Goal: Task Accomplishment & Management: Complete application form

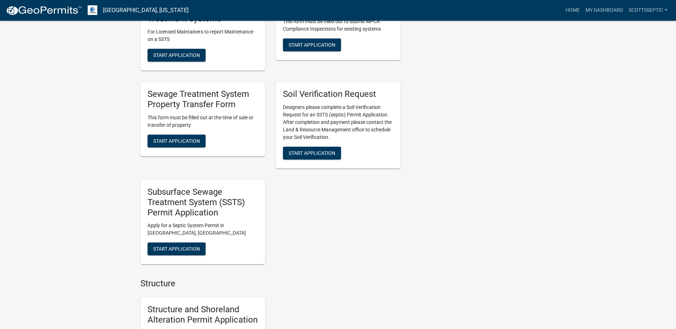
scroll to position [641, 0]
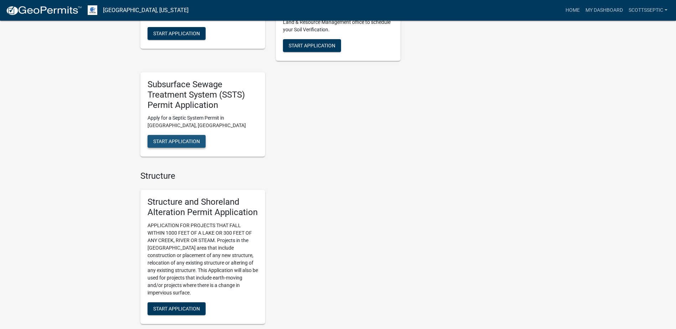
click at [174, 143] on span "Start Application" at bounding box center [176, 142] width 47 height 6
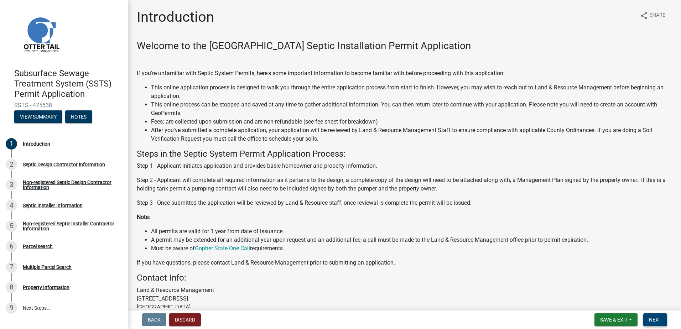
click at [654, 318] on span "Next" at bounding box center [655, 320] width 12 height 6
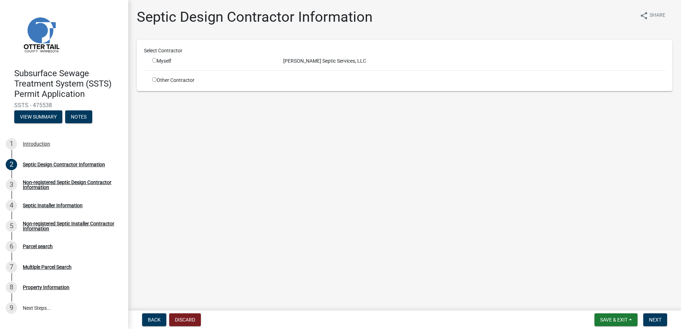
click at [155, 60] on input "radio" at bounding box center [154, 60] width 5 height 5
radio input "true"
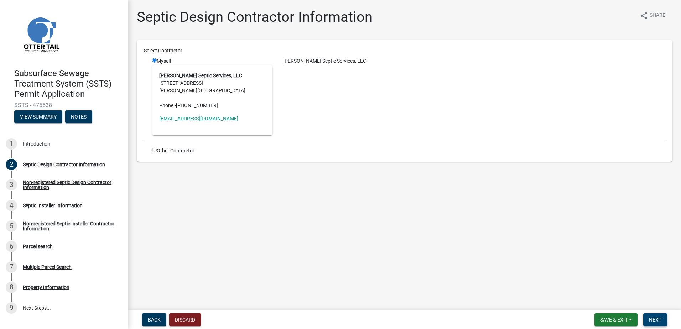
click at [651, 320] on span "Next" at bounding box center [655, 320] width 12 height 6
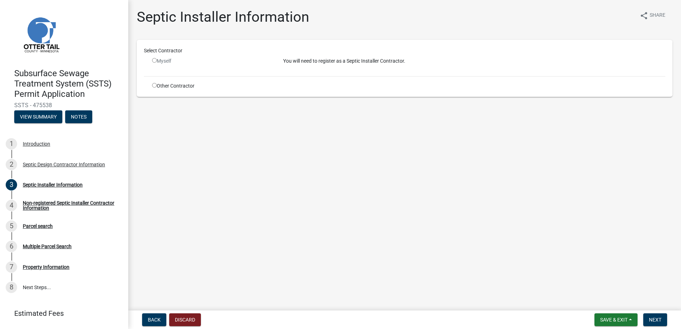
click at [153, 86] on input "radio" at bounding box center [154, 85] width 5 height 5
radio input "true"
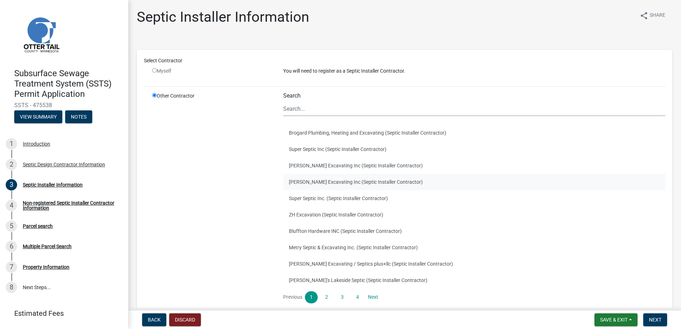
click at [316, 182] on button "[PERSON_NAME] Excavating Inc (Septic Installer Contractor)" at bounding box center [474, 182] width 382 height 16
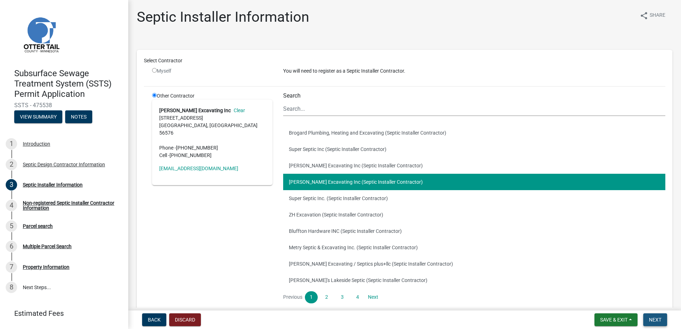
click at [653, 319] on span "Next" at bounding box center [655, 320] width 12 height 6
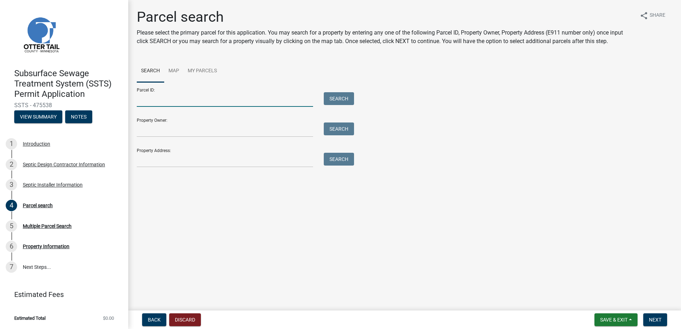
drag, startPoint x: 149, startPoint y: 105, endPoint x: 169, endPoint y: 100, distance: 20.6
click at [149, 105] on input "Parcel ID:" at bounding box center [225, 99] width 176 height 15
type input "51000010001018"
click at [331, 99] on button "Search" at bounding box center [339, 98] width 30 height 13
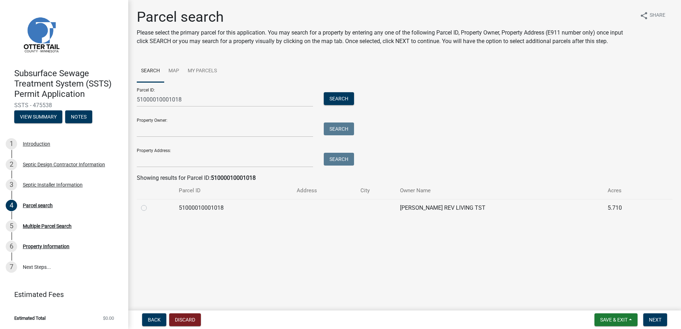
click at [150, 204] on label at bounding box center [150, 204] width 0 height 0
click at [150, 208] on input "radio" at bounding box center [152, 206] width 5 height 5
radio input "true"
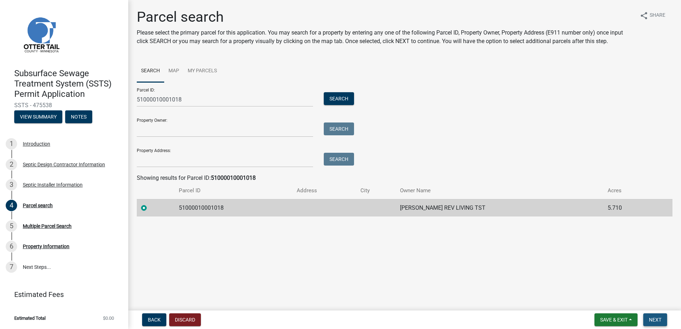
click at [661, 318] on span "Next" at bounding box center [655, 320] width 12 height 6
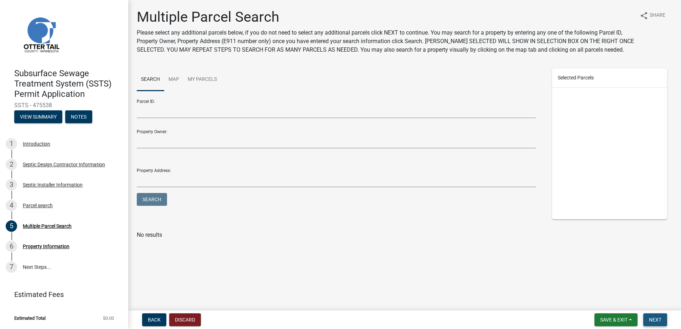
click at [658, 320] on span "Next" at bounding box center [655, 320] width 12 height 6
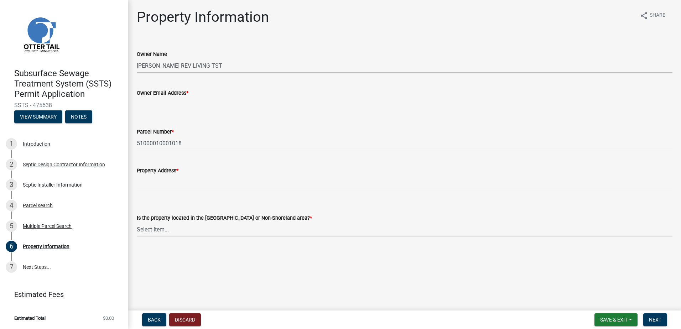
click at [150, 105] on input "Owner Email Address *" at bounding box center [405, 104] width 536 height 15
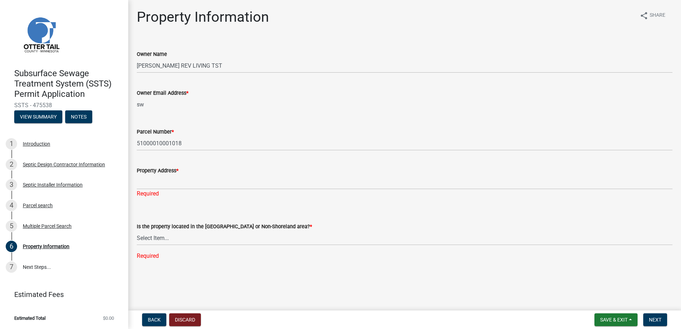
type input "s"
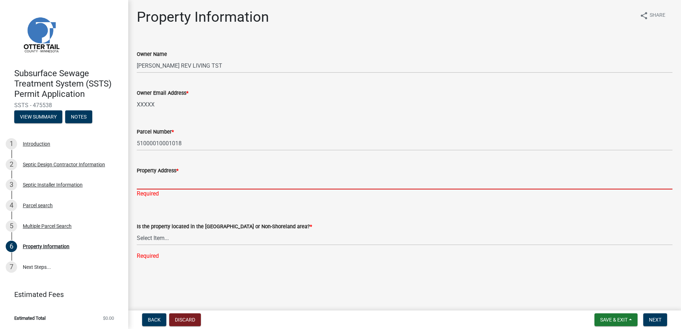
click at [149, 185] on input "Property Address *" at bounding box center [405, 182] width 536 height 15
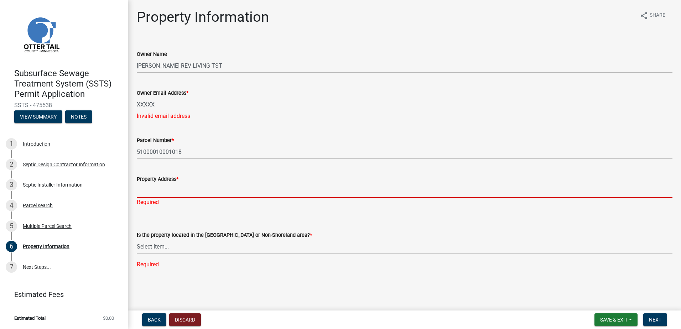
click at [166, 105] on input "XXXXX" at bounding box center [405, 104] width 536 height 15
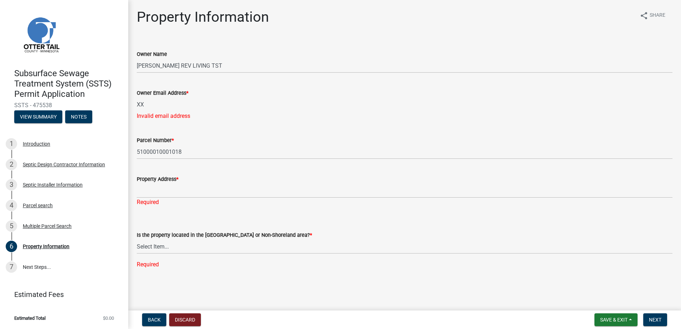
type input "X"
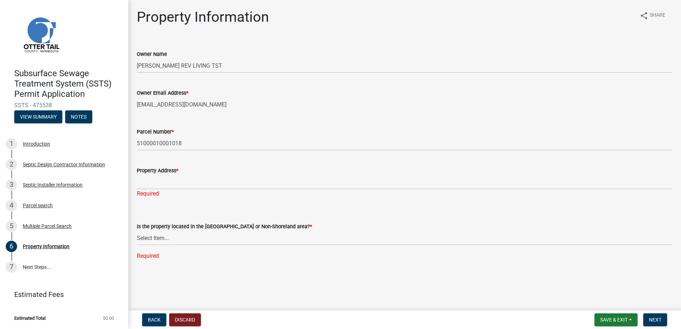
type input "[EMAIL_ADDRESS][DOMAIN_NAME]"
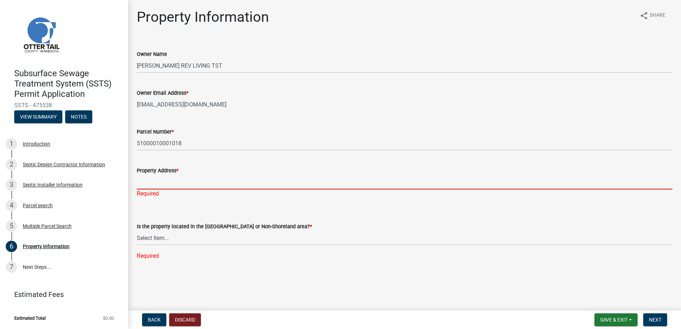
click at [144, 188] on input "Property Address *" at bounding box center [405, 182] width 536 height 15
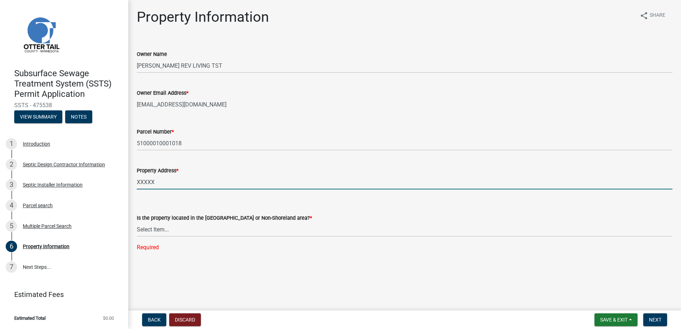
type input "XXXXX"
click at [155, 233] on select "Select Item... Shoreland Non-Shoreland" at bounding box center [405, 229] width 536 height 15
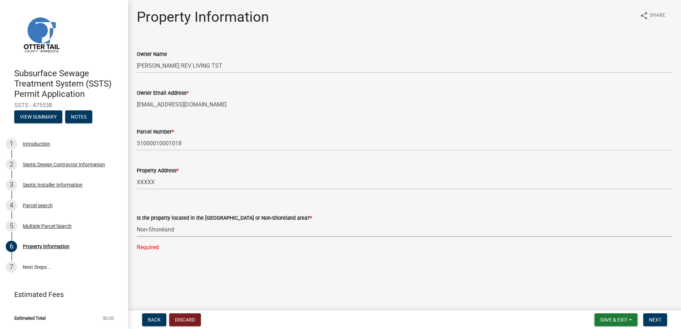
click at [137, 222] on select "Select Item... Shoreland Non-Shoreland" at bounding box center [405, 229] width 536 height 15
select select "5ed11e82-653f-4fcc-a472-8d95af57556c"
click at [651, 320] on span "Next" at bounding box center [655, 320] width 12 height 6
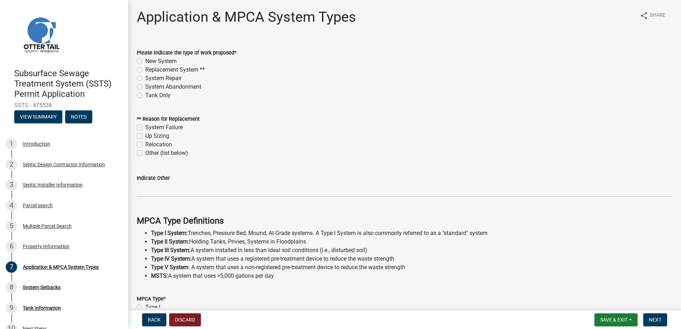
click at [145, 63] on label "New System" at bounding box center [160, 61] width 31 height 9
click at [145, 62] on input "New System" at bounding box center [147, 59] width 5 height 5
radio input "true"
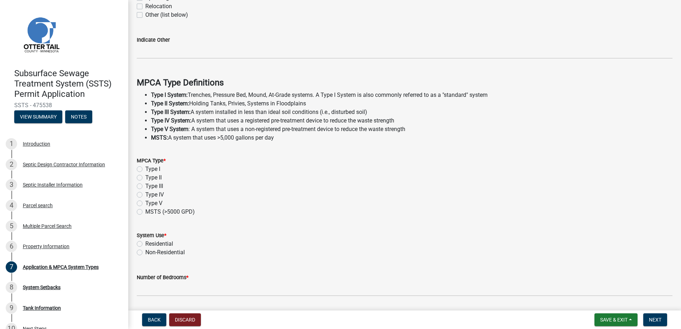
scroll to position [143, 0]
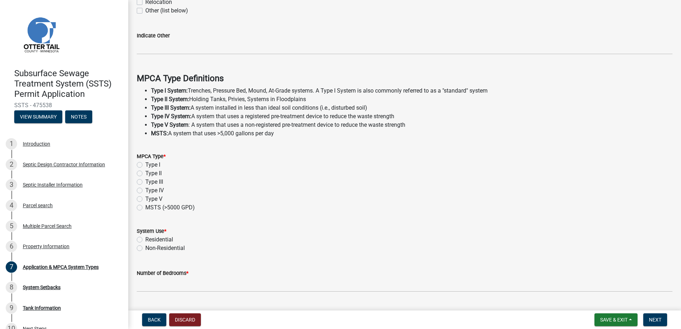
click at [145, 166] on label "Type I" at bounding box center [152, 165] width 15 height 9
click at [145, 165] on input "Type I" at bounding box center [147, 163] width 5 height 5
radio input "true"
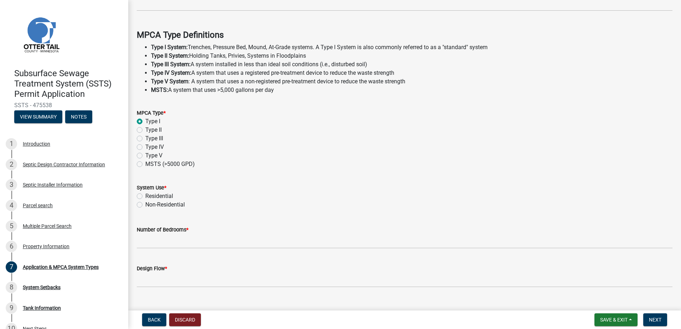
scroll to position [199, 0]
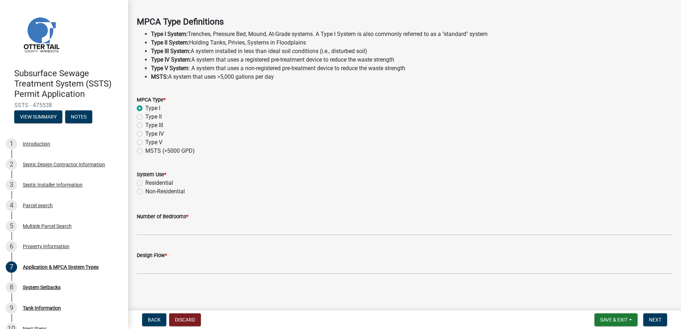
click at [145, 182] on label "Residential" at bounding box center [159, 183] width 28 height 9
click at [145, 182] on input "Residential" at bounding box center [147, 181] width 5 height 5
radio input "true"
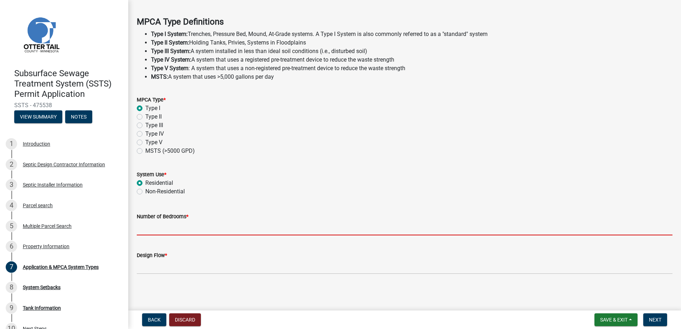
click at [147, 231] on input "Number of Bedrooms *" at bounding box center [405, 228] width 536 height 15
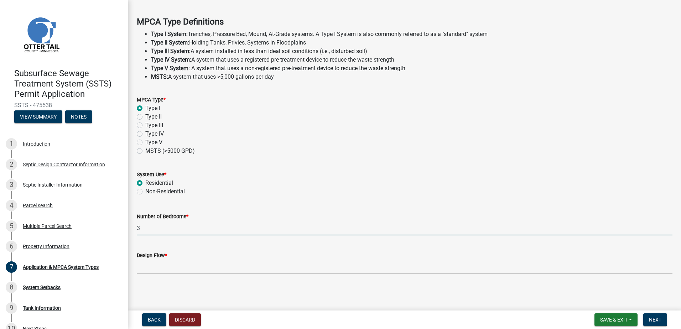
type input "3"
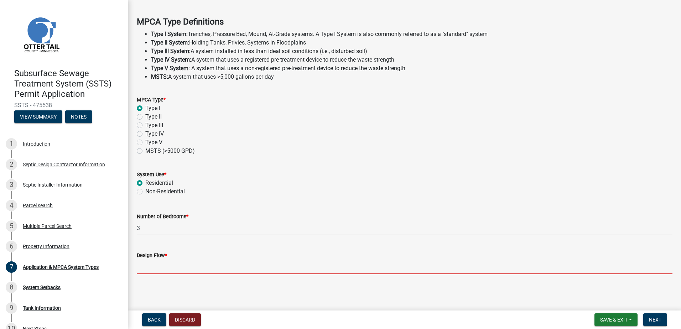
click at [148, 272] on input "Design Flow *" at bounding box center [405, 267] width 536 height 15
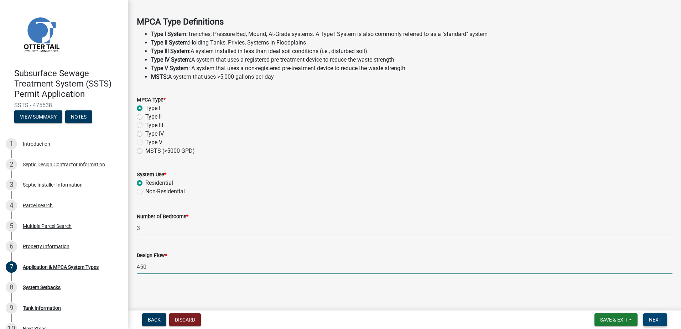
type input "450"
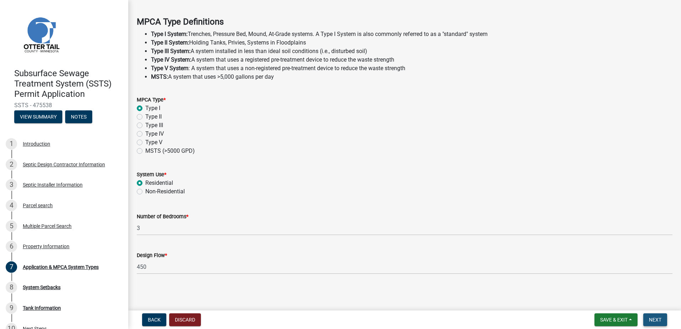
click at [657, 319] on span "Next" at bounding box center [655, 320] width 12 height 6
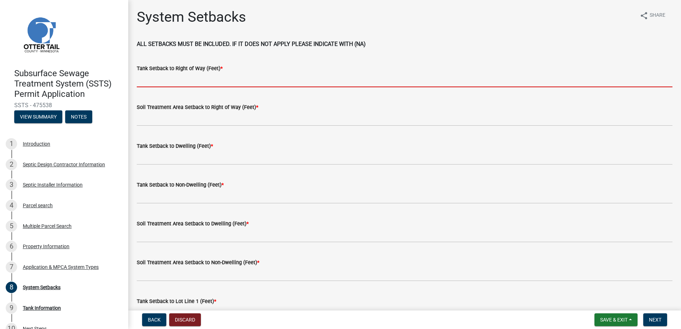
click at [150, 78] on input "Tank Setback to Right of Way (Feet) *" at bounding box center [405, 80] width 536 height 15
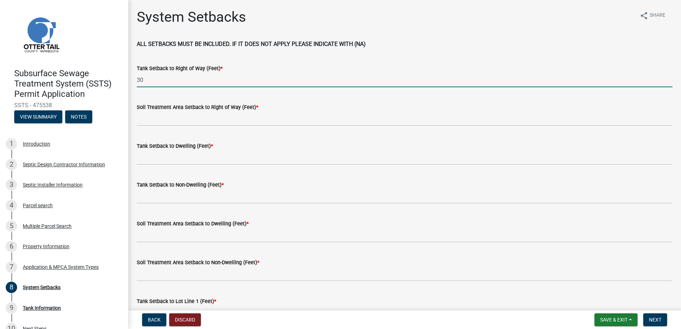
type input "3"
type input "70+-"
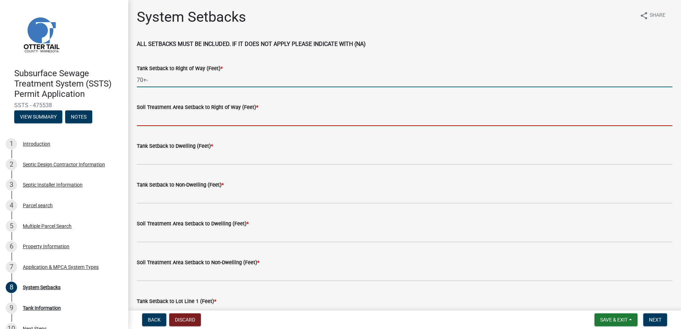
click at [151, 115] on input "Soil Treatment Area Setback to Right of Way (Feet) *" at bounding box center [405, 119] width 536 height 15
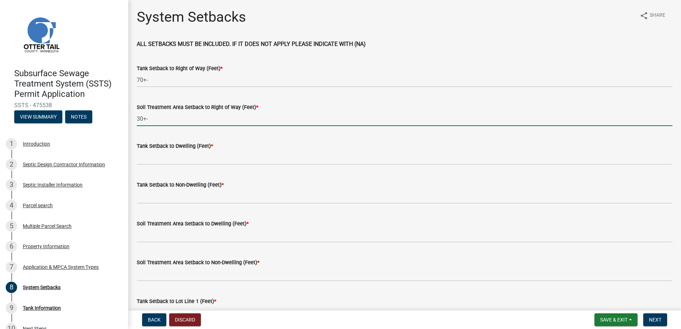
type input "30+-"
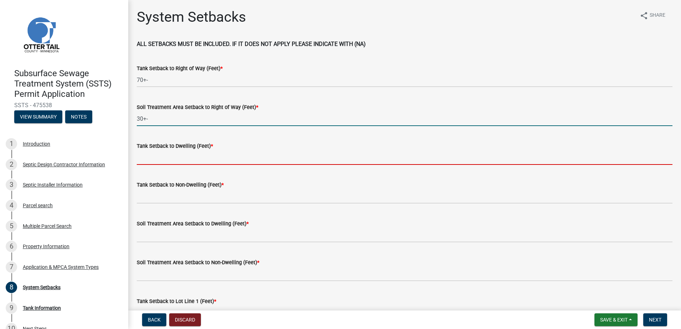
click at [144, 158] on input "Tank Setback to Dwelling (Feet) *" at bounding box center [405, 157] width 536 height 15
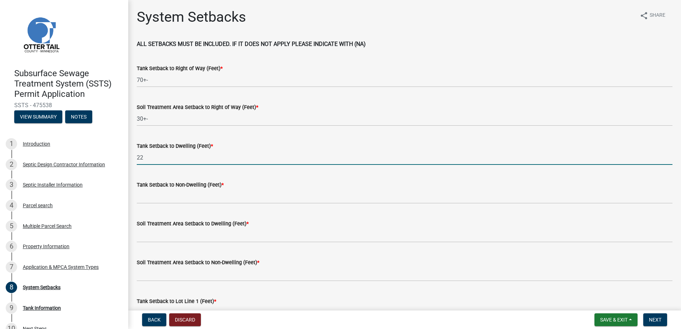
type input "22"
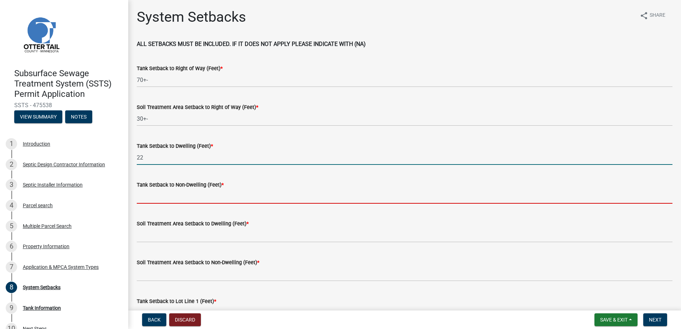
click at [159, 196] on input "Tank Setback to Non-Dwelling (Feet) *" at bounding box center [405, 196] width 536 height 15
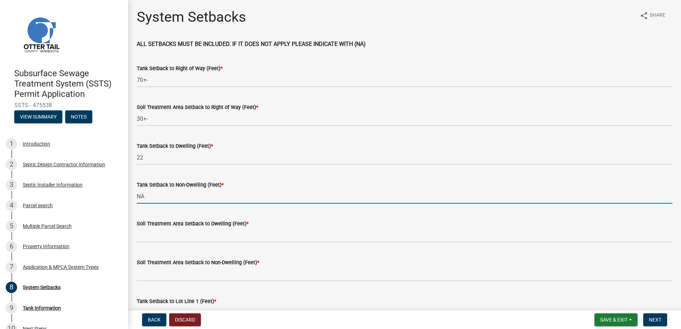
type input "NA"
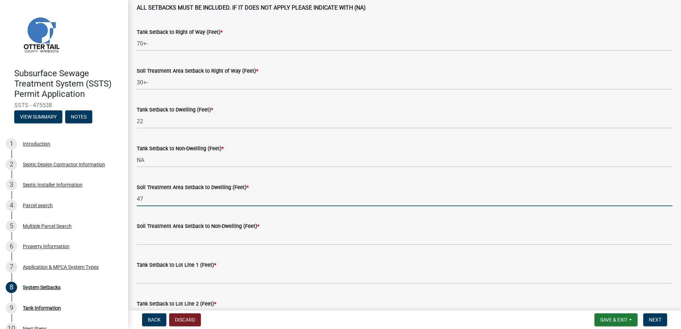
scroll to position [71, 0]
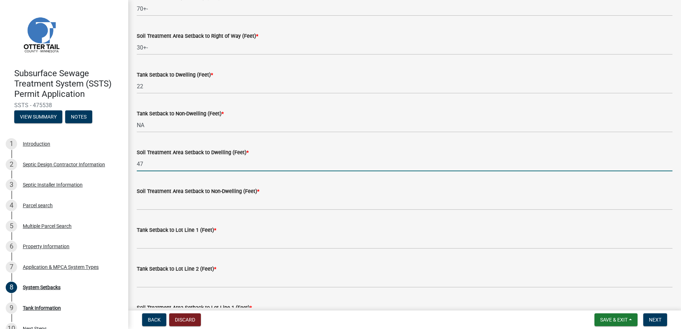
type input "47"
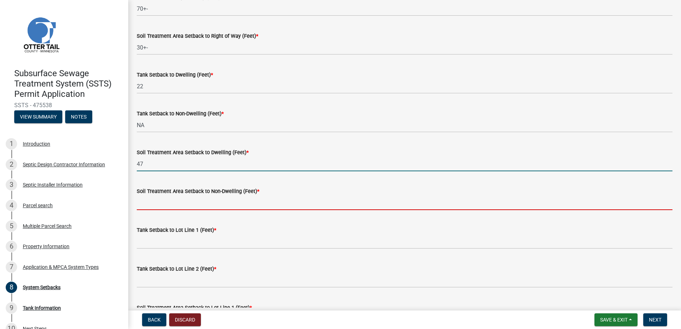
click at [147, 202] on input "Soil Treatment Area Setback to Non-Dwelling (Feet) *" at bounding box center [405, 203] width 536 height 15
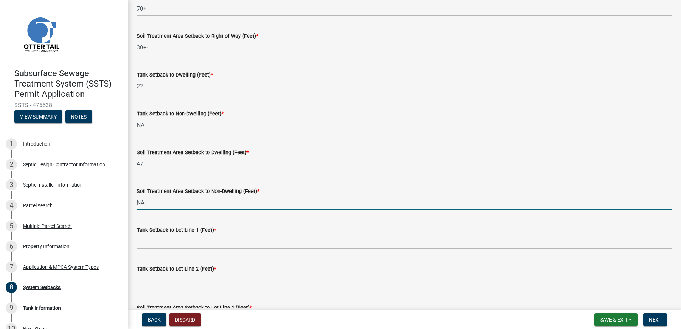
type input "NA"
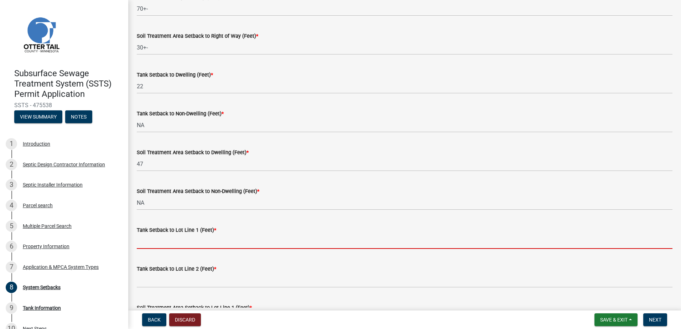
click at [149, 244] on input "Tank Setback to Lot Line 1 (Feet) *" at bounding box center [405, 241] width 536 height 15
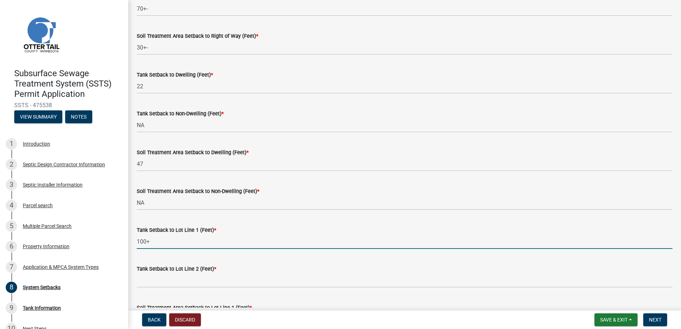
type input "100+"
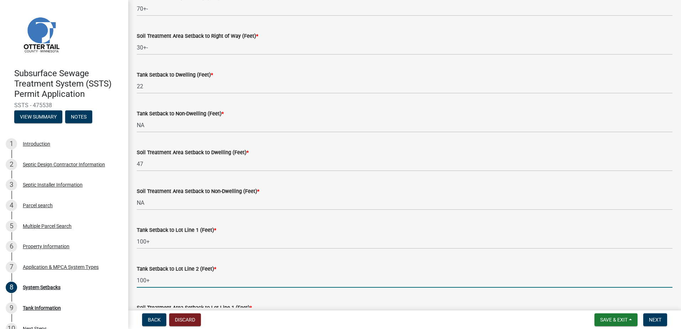
type input "100+"
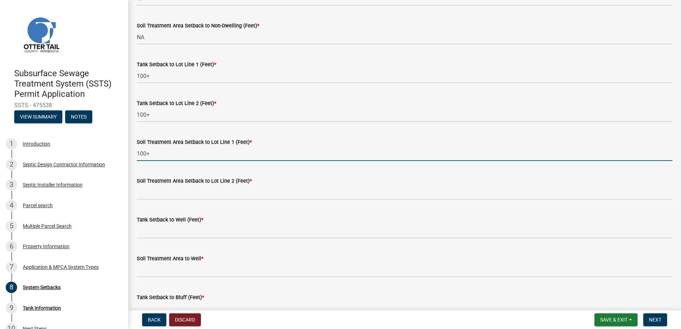
type input "100+"
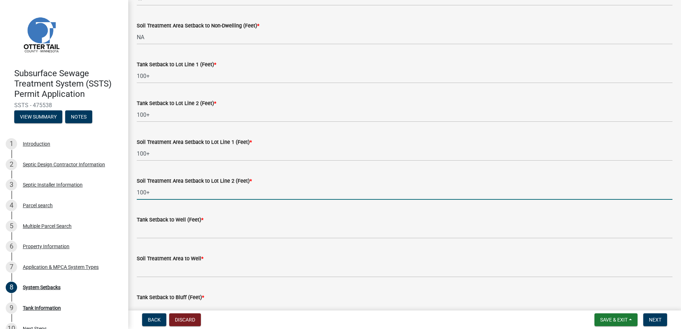
type input "100+"
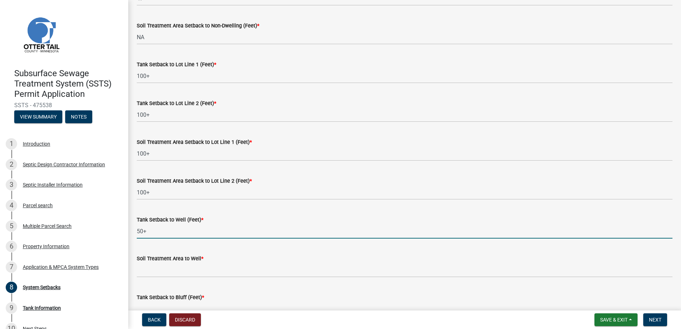
type input "50+"
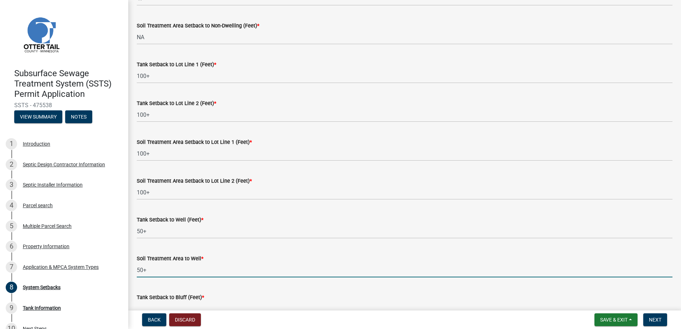
type input "50+"
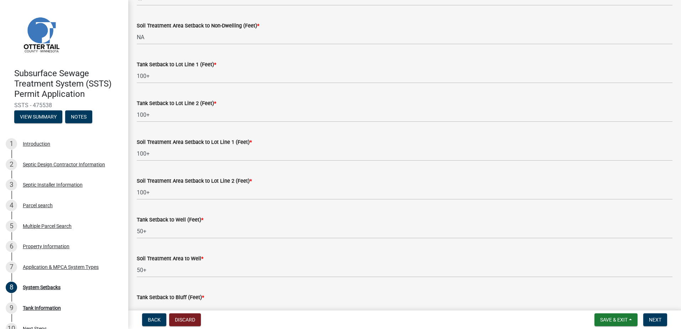
scroll to position [246, 0]
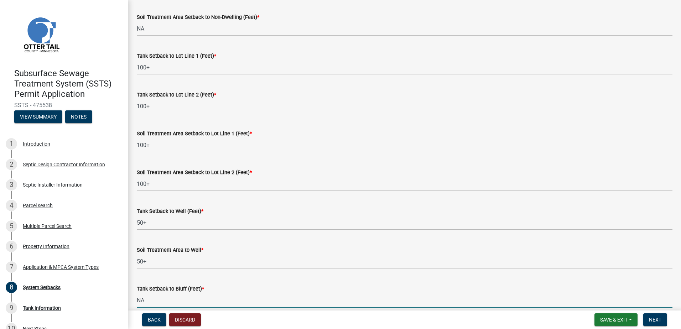
type input "NA"
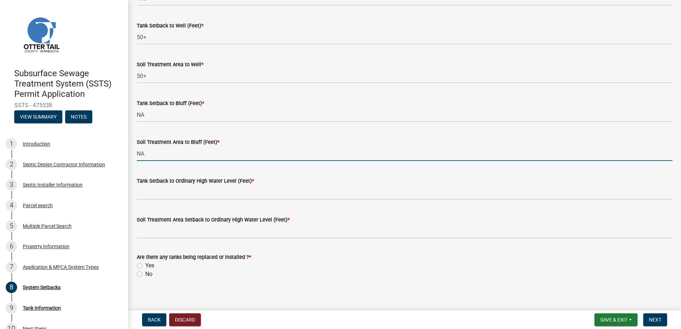
type input "NA"
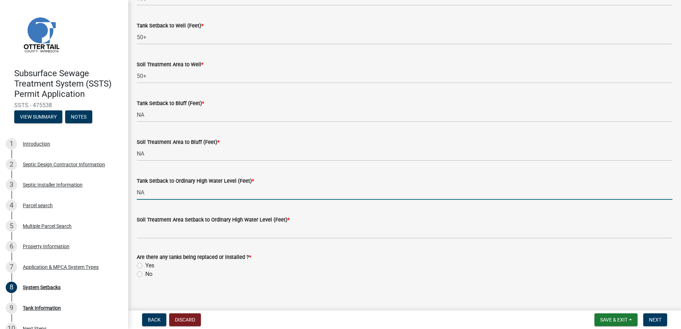
type input "NA"
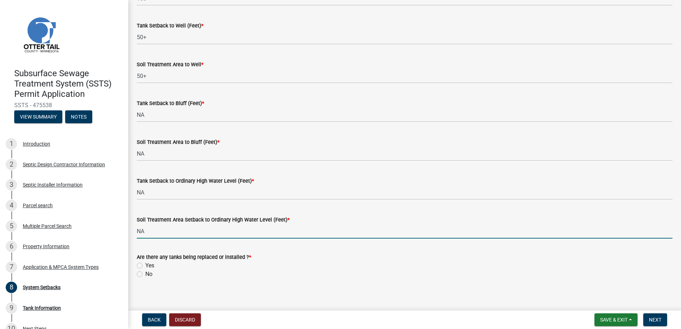
type input "NA"
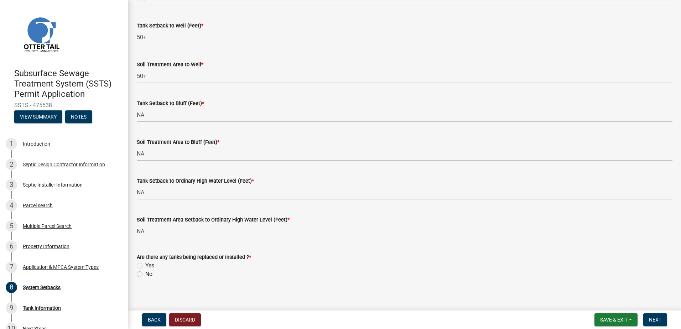
click at [145, 267] on label "Yes" at bounding box center [149, 266] width 9 height 9
click at [145, 266] on input "Yes" at bounding box center [147, 264] width 5 height 5
radio input "true"
click at [652, 316] on button "Next" at bounding box center [656, 320] width 24 height 13
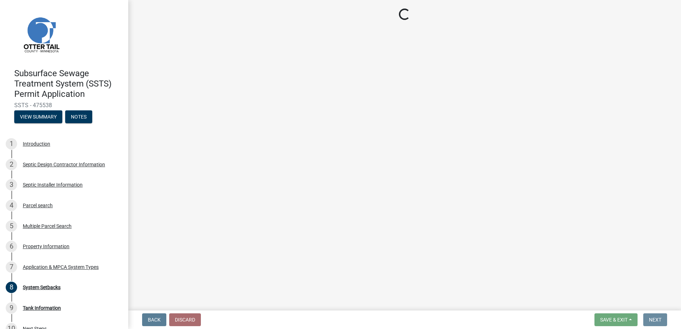
scroll to position [0, 0]
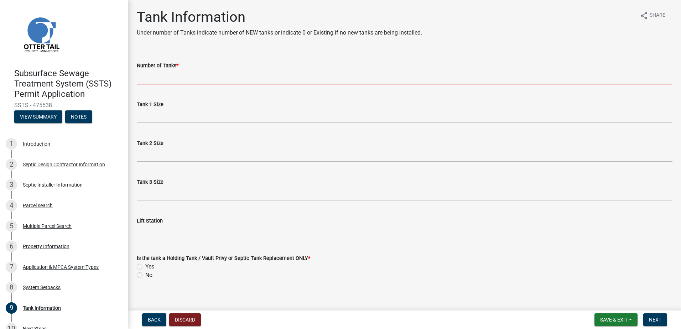
drag, startPoint x: 146, startPoint y: 82, endPoint x: 194, endPoint y: 72, distance: 48.3
click at [147, 81] on input "Number of Tanks *" at bounding box center [405, 77] width 536 height 15
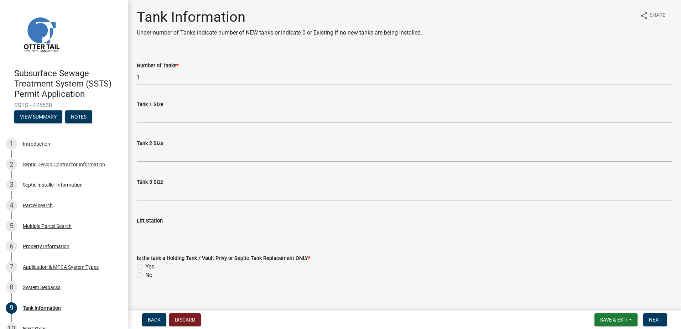
type input "1"
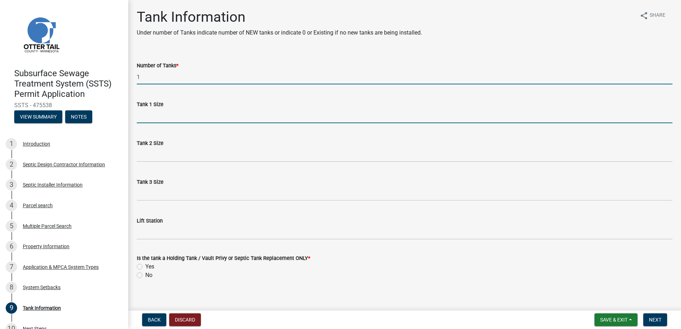
click at [139, 119] on input "Tank 1 Size" at bounding box center [405, 116] width 536 height 15
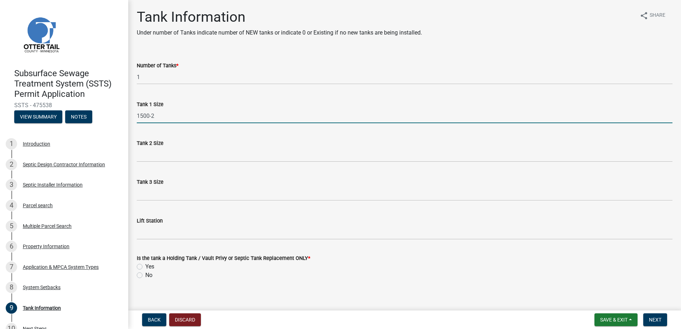
type input "1500-2"
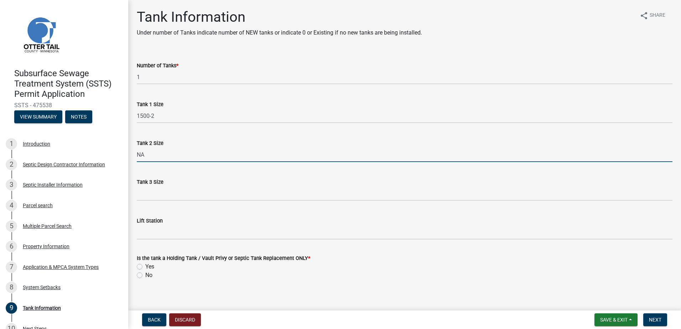
type input "NA"
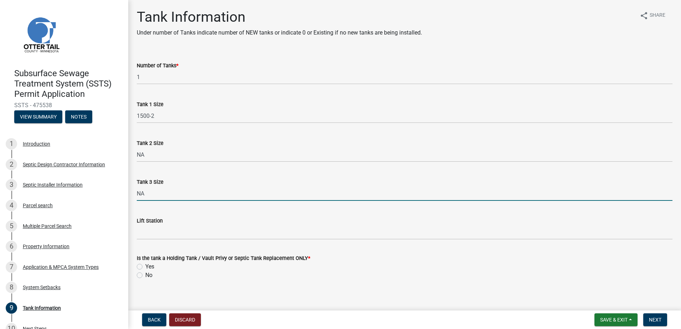
type input "NA"
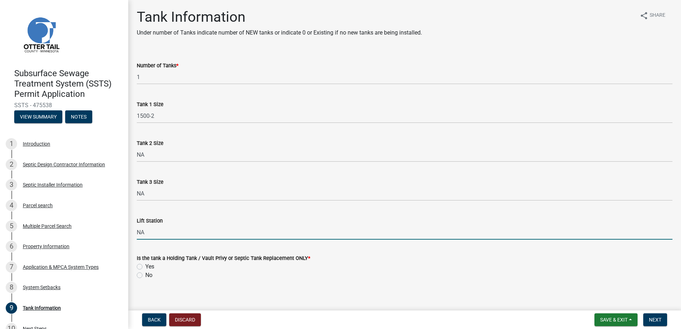
type input "NA"
click at [145, 277] on label "No" at bounding box center [148, 275] width 7 height 9
click at [145, 276] on input "No" at bounding box center [147, 273] width 5 height 5
radio input "true"
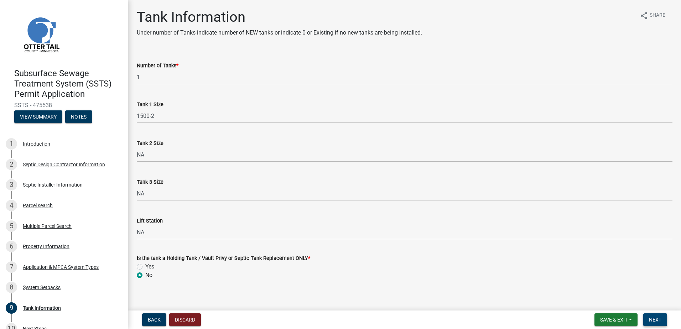
click at [652, 322] on span "Next" at bounding box center [655, 320] width 12 height 6
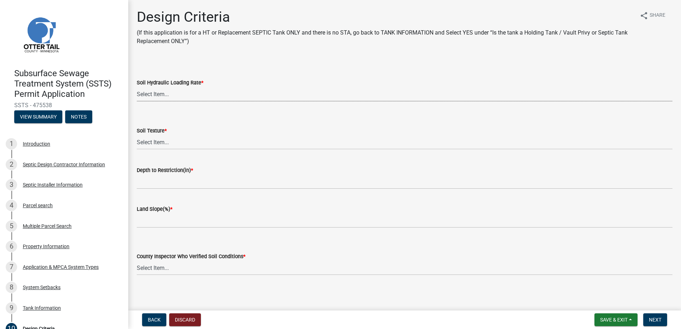
click at [157, 93] on select "Select Item... 1.6 gpd/ft2 1.2 gpd/ft2 1.0 gpd/ft2 0.87 gpd/ft2 0.78 gpd/ft2 0.…" at bounding box center [405, 94] width 536 height 15
click at [137, 87] on select "Select Item... 1.6 gpd/ft2 1.2 gpd/ft2 1.0 gpd/ft2 0.87 gpd/ft2 0.78 gpd/ft2 0.…" at bounding box center [405, 94] width 536 height 15
select select "eaa6e4cf-be76-4366-bfe5-e87acfaaf3f4"
click at [146, 143] on select "Select Item... Coarse Sand (COS) Sand (S) Fine Sand (FS) Very Fine Sand (VFS) L…" at bounding box center [405, 142] width 536 height 15
click at [137, 135] on select "Select Item... Coarse Sand (COS) Sand (S) Fine Sand (FS) Very Fine Sand (VFS) L…" at bounding box center [405, 142] width 536 height 15
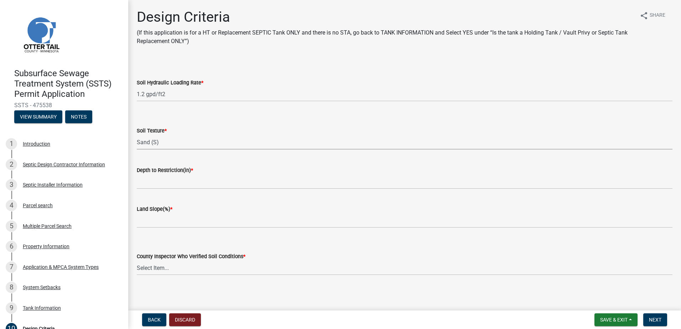
select select "48b77c43-c0ca-4757-a1b1-e2e69db0f822"
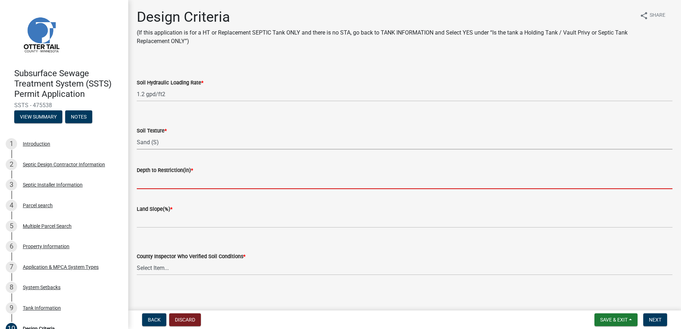
click at [151, 181] on input "Depth to Restriction(in) *" at bounding box center [405, 182] width 536 height 15
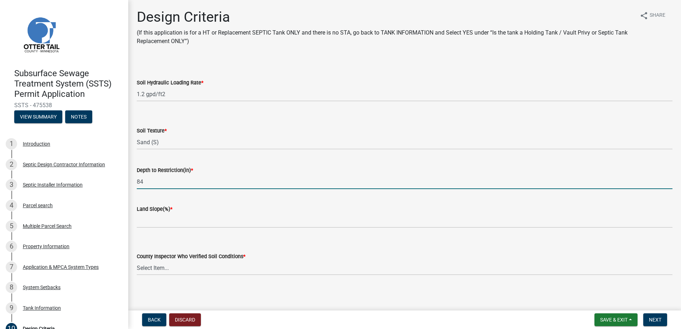
type input "84"
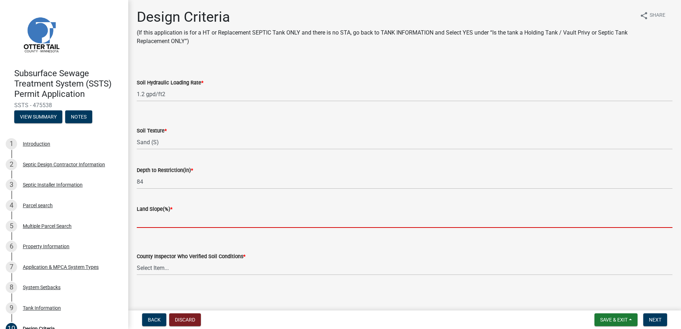
click at [146, 222] on input "Land Slope(%) *" at bounding box center [405, 220] width 536 height 15
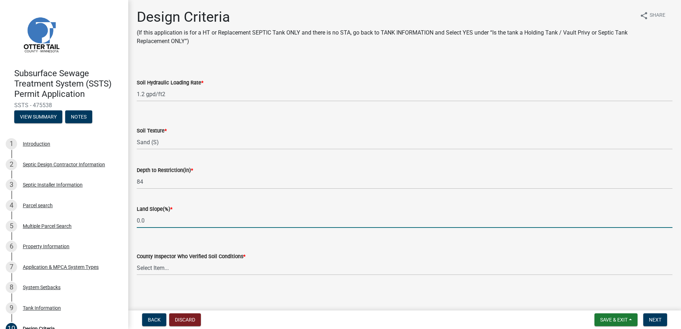
type input "0.0"
click at [144, 268] on select "Select Item... [PERSON_NAME] [PERSON_NAME] [PERSON_NAME] [PERSON_NAME] [PERSON_…" at bounding box center [405, 268] width 536 height 15
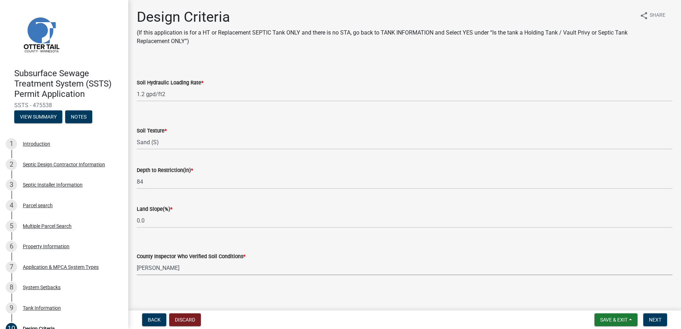
click at [137, 261] on select "Select Item... [PERSON_NAME] [PERSON_NAME] [PERSON_NAME] [PERSON_NAME] [PERSON_…" at bounding box center [405, 268] width 536 height 15
click at [149, 267] on select "Select Item... [PERSON_NAME] [PERSON_NAME] [PERSON_NAME] [PERSON_NAME] [PERSON_…" at bounding box center [405, 268] width 536 height 15
click at [137, 261] on select "Select Item... [PERSON_NAME] [PERSON_NAME] [PERSON_NAME] [PERSON_NAME] [PERSON_…" at bounding box center [405, 268] width 536 height 15
select select "14354fbd-e666-4c9c-b77c-8c181d233a28"
click at [658, 319] on span "Next" at bounding box center [655, 320] width 12 height 6
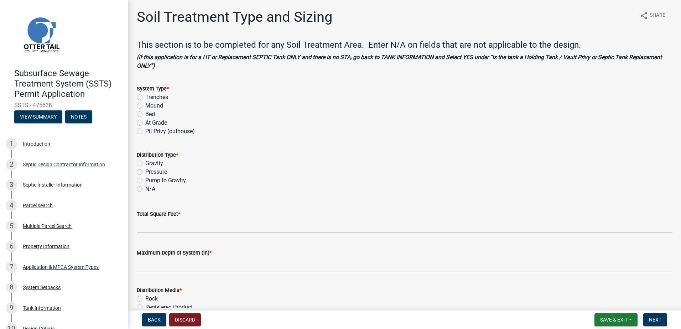
click at [145, 98] on label "Trenches" at bounding box center [156, 97] width 23 height 9
click at [145, 98] on input "Trenches" at bounding box center [147, 95] width 5 height 5
radio input "true"
click at [145, 163] on label "Gravity" at bounding box center [154, 163] width 18 height 9
click at [145, 163] on input "Gravity" at bounding box center [147, 161] width 5 height 5
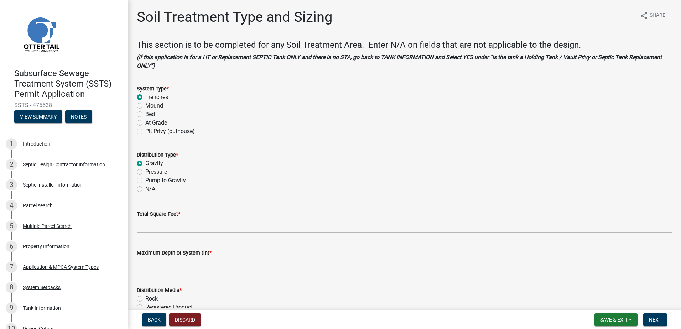
radio input "true"
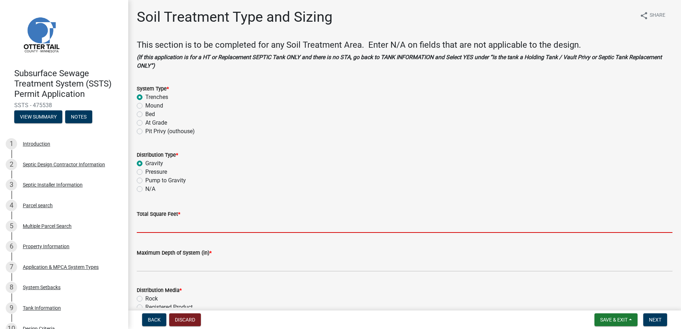
click at [155, 227] on input "Total Square Feet *" at bounding box center [405, 225] width 536 height 15
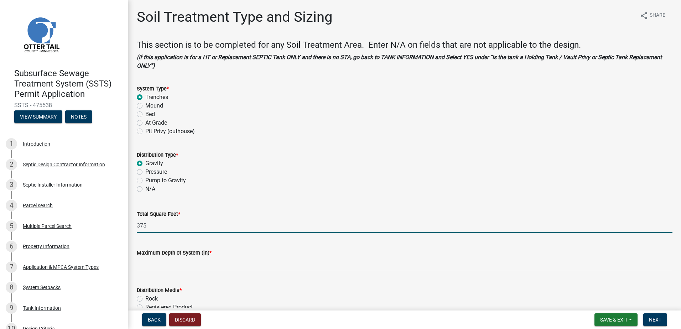
type input "375"
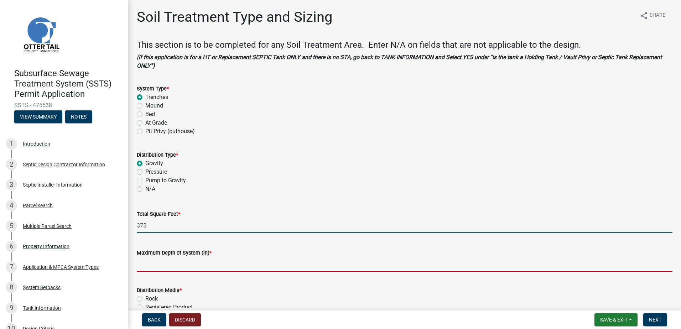
click at [150, 271] on input "Maximum Depth of System (in) *" at bounding box center [405, 264] width 536 height 15
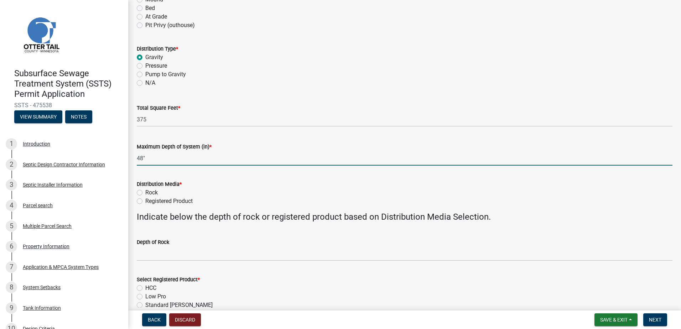
scroll to position [107, 0]
type input "48""
click at [145, 201] on label "Registered Product" at bounding box center [168, 200] width 47 height 9
click at [145, 201] on input "Registered Product" at bounding box center [147, 198] width 5 height 5
radio input "true"
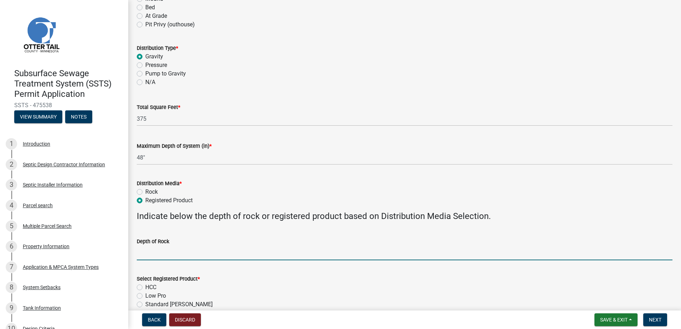
click at [144, 255] on input "Depth of Rock" at bounding box center [405, 253] width 536 height 15
type input "NA"
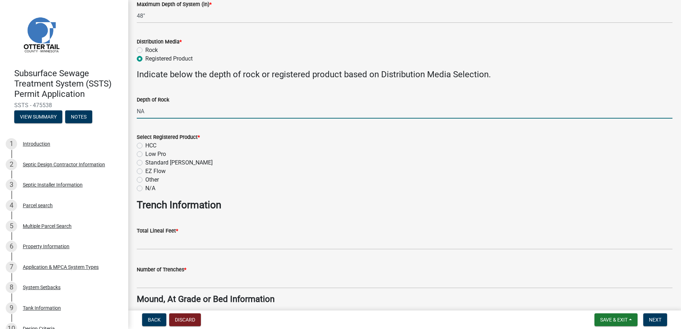
scroll to position [249, 0]
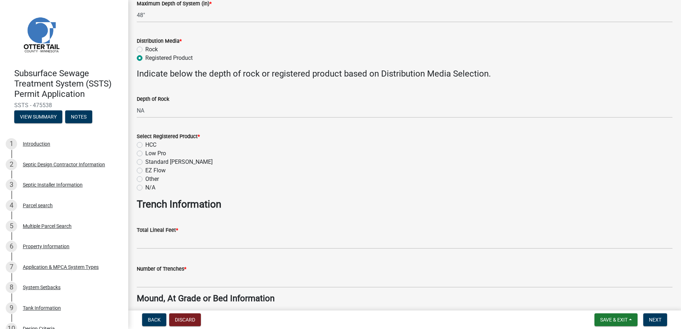
click at [145, 146] on label "HCC" at bounding box center [150, 145] width 11 height 9
click at [145, 145] on input "HCC" at bounding box center [147, 143] width 5 height 5
radio input "true"
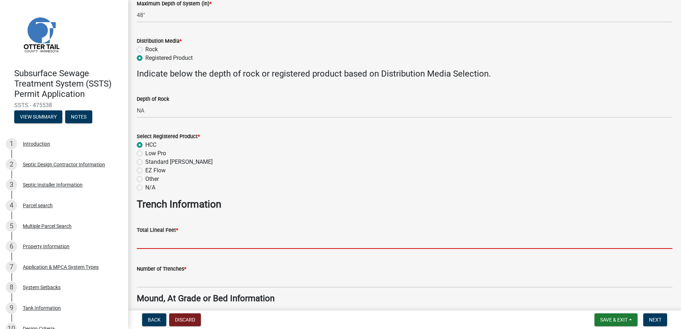
click at [140, 240] on input "Total Lineal Feet *" at bounding box center [405, 241] width 536 height 15
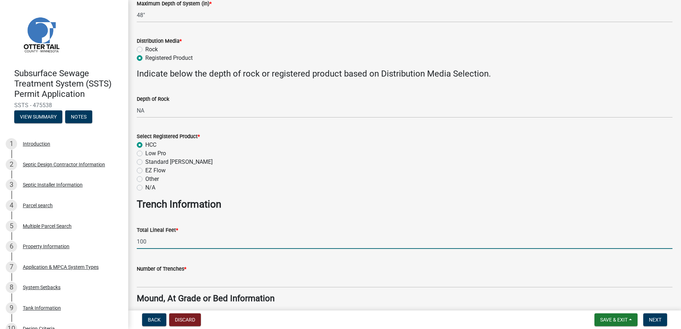
type input "100"
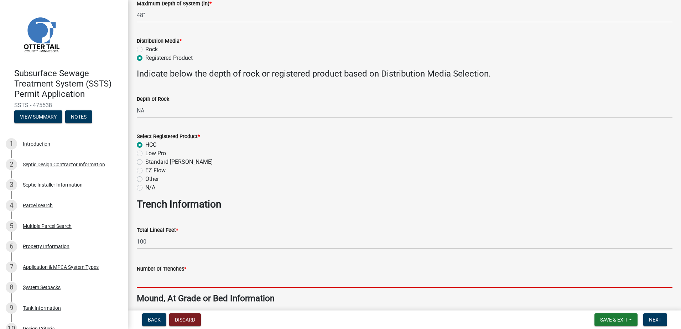
click at [149, 286] on input "Number of Trenches *" at bounding box center [405, 280] width 536 height 15
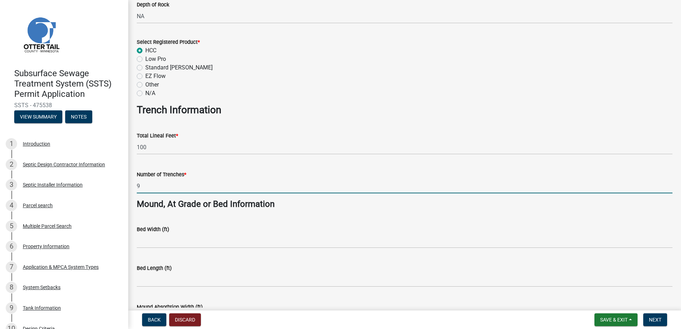
scroll to position [356, 0]
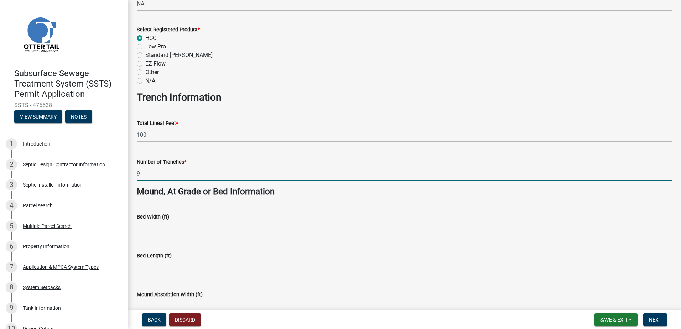
type input "9"
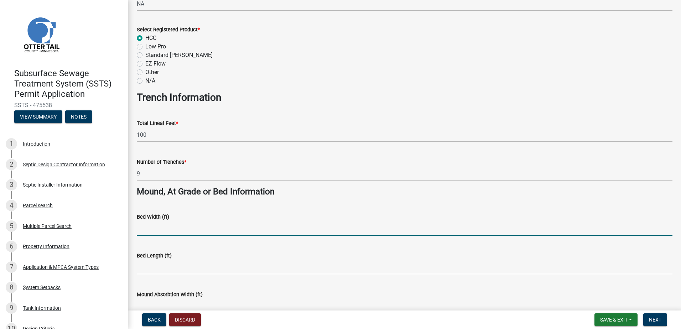
drag, startPoint x: 154, startPoint y: 228, endPoint x: 155, endPoint y: 235, distance: 6.9
click at [154, 228] on input "Bed Width (ft)" at bounding box center [405, 228] width 536 height 15
type input "NA"
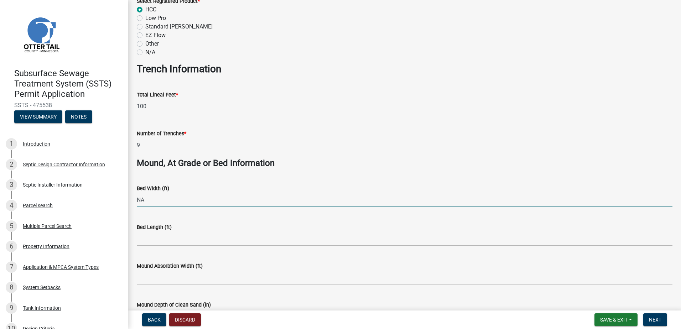
scroll to position [428, 0]
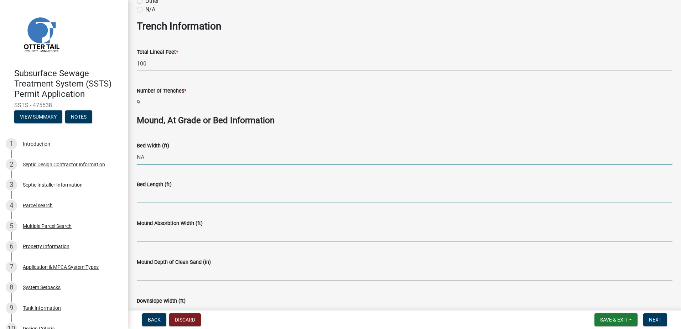
click at [152, 196] on input "Bed Length (ft)" at bounding box center [405, 196] width 536 height 15
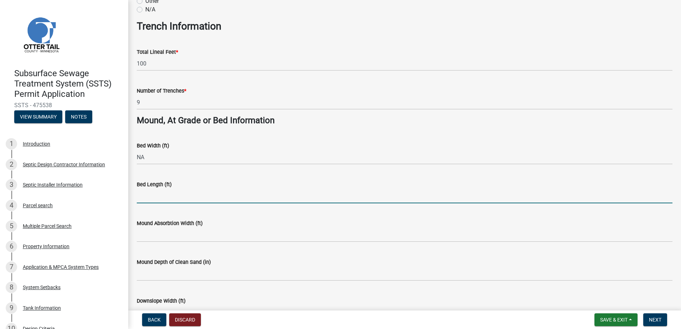
type input "NA"
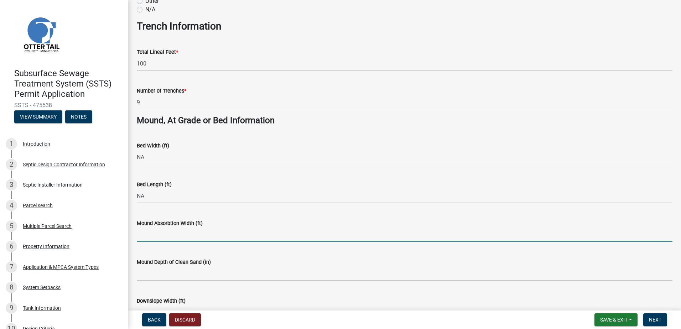
drag, startPoint x: 151, startPoint y: 236, endPoint x: 151, endPoint y: 247, distance: 11.4
click at [150, 236] on input "Mound Absorbtion Width (ft)" at bounding box center [405, 235] width 536 height 15
type input "NA"
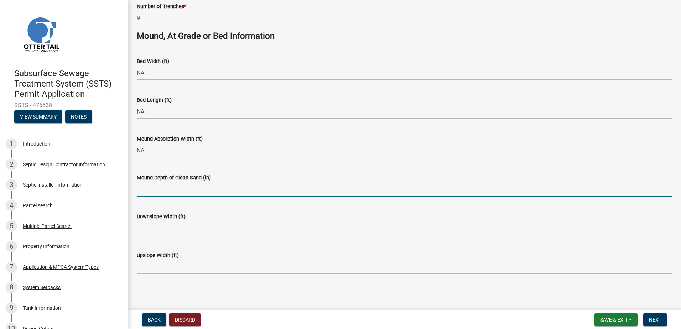
click at [144, 190] on input "Mound Depth of Clean Sand (in)" at bounding box center [405, 189] width 536 height 15
click at [155, 192] on input "Mound Depth of Clean Sand (in)" at bounding box center [405, 189] width 536 height 15
click at [144, 192] on input "Mound Depth of Clean Sand (in)" at bounding box center [405, 189] width 536 height 15
type input "NA"
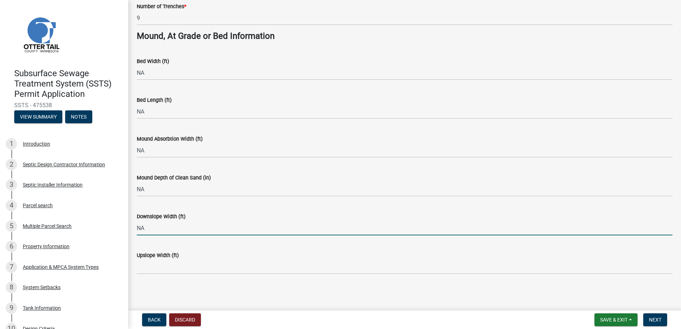
type input "NA"
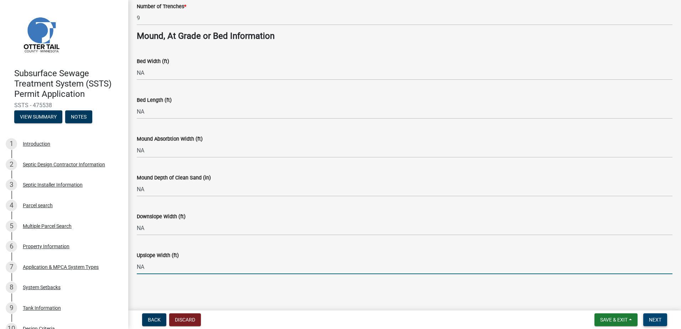
type input "NA"
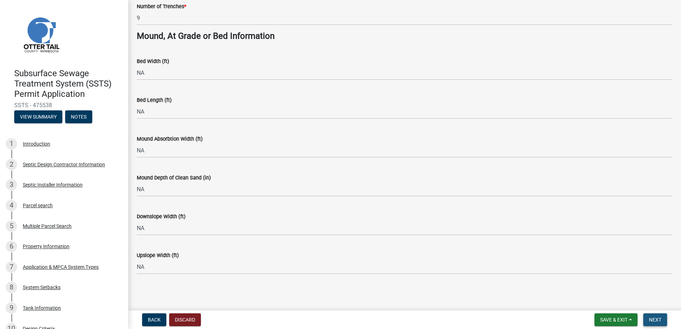
click at [657, 324] on button "Next" at bounding box center [656, 320] width 24 height 13
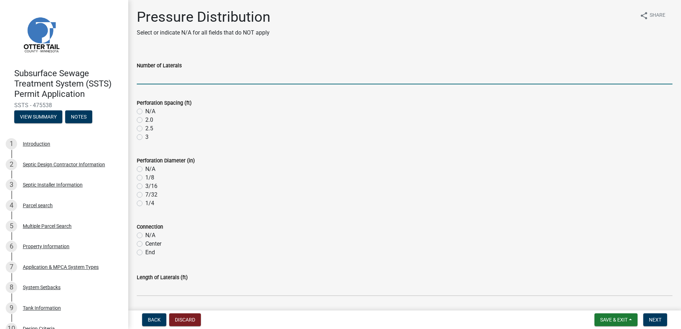
click at [155, 79] on input "Number of Laterals" at bounding box center [405, 77] width 536 height 15
type input "NA"
click at [145, 112] on label "N/A" at bounding box center [150, 111] width 10 height 9
click at [145, 112] on input "N/A" at bounding box center [147, 109] width 5 height 5
radio input "true"
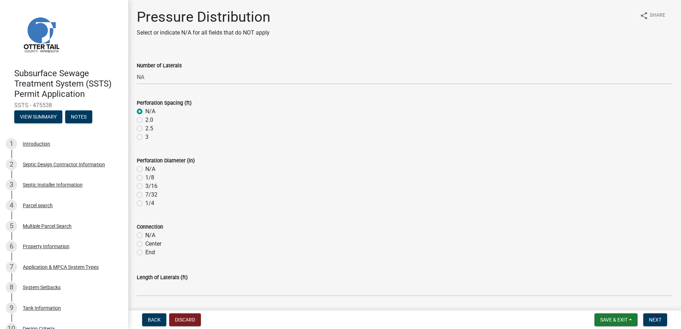
click at [145, 168] on label "N/A" at bounding box center [150, 169] width 10 height 9
click at [145, 168] on input "N/A" at bounding box center [147, 167] width 5 height 5
radio input "true"
click at [142, 232] on div "N/A" at bounding box center [405, 235] width 536 height 9
click at [145, 237] on label "N/A" at bounding box center [150, 235] width 10 height 9
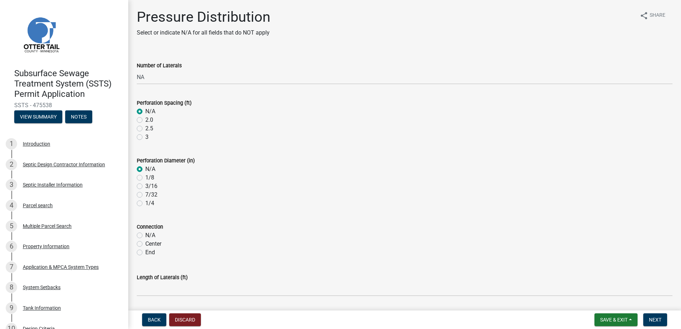
click at [145, 236] on input "N/A" at bounding box center [147, 233] width 5 height 5
radio input "true"
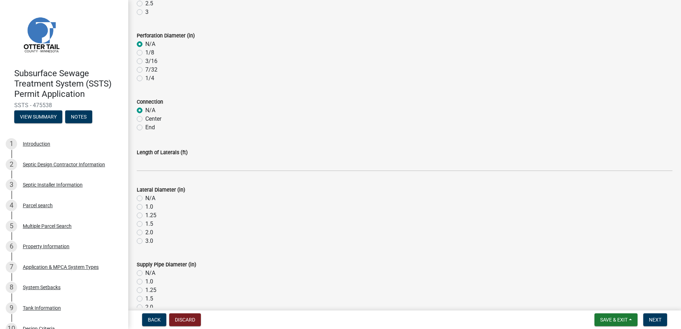
scroll to position [143, 0]
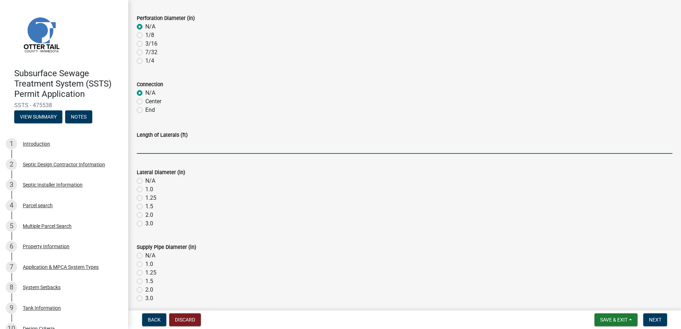
click at [142, 146] on input "Length of Laterals (ft)" at bounding box center [405, 146] width 536 height 15
type input "NA"
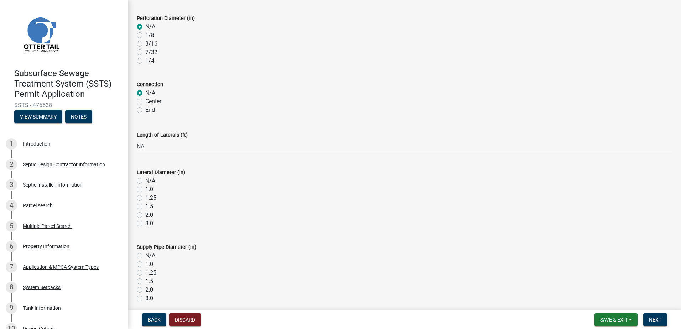
click at [145, 179] on label "N/A" at bounding box center [150, 181] width 10 height 9
click at [145, 179] on input "N/A" at bounding box center [147, 179] width 5 height 5
radio input "true"
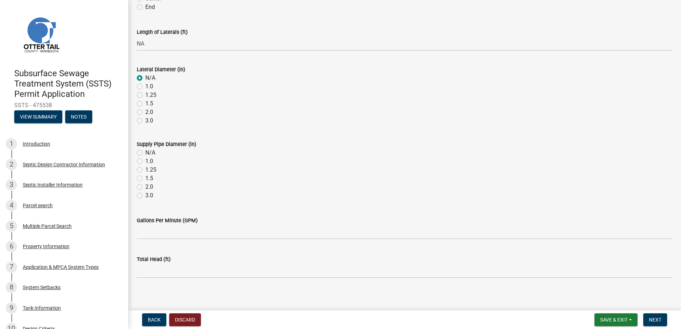
scroll to position [249, 0]
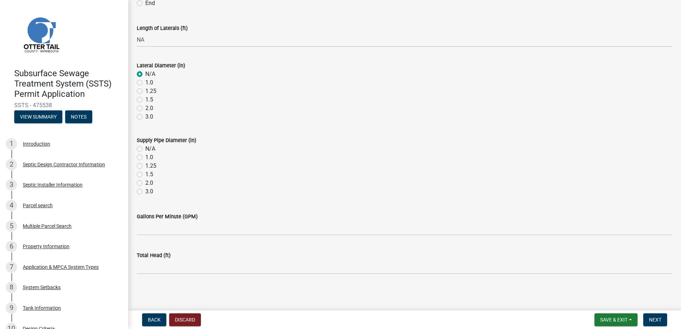
click at [145, 148] on label "N/A" at bounding box center [150, 149] width 10 height 9
click at [145, 148] on input "N/A" at bounding box center [147, 147] width 5 height 5
radio input "true"
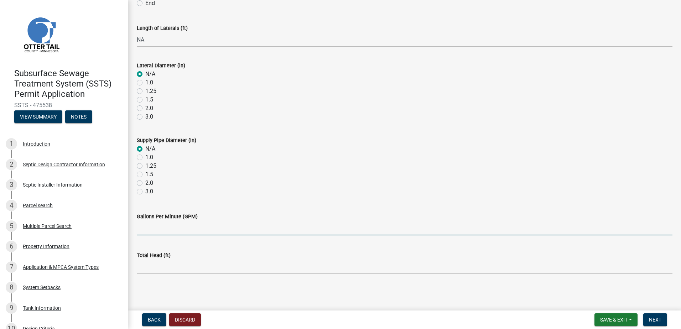
click at [147, 228] on input "Gallons Per Minute (GPM)" at bounding box center [405, 228] width 536 height 15
type input "NA"
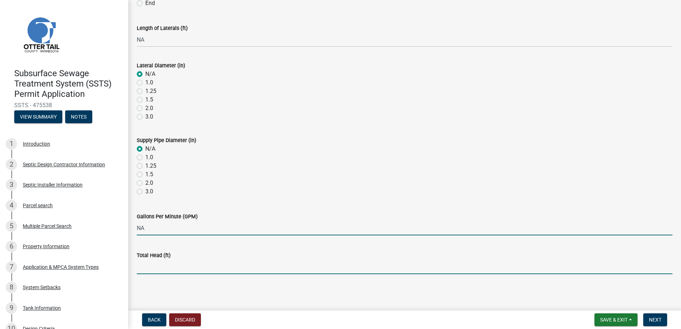
click at [139, 268] on input "Total Head (ft)" at bounding box center [405, 267] width 536 height 15
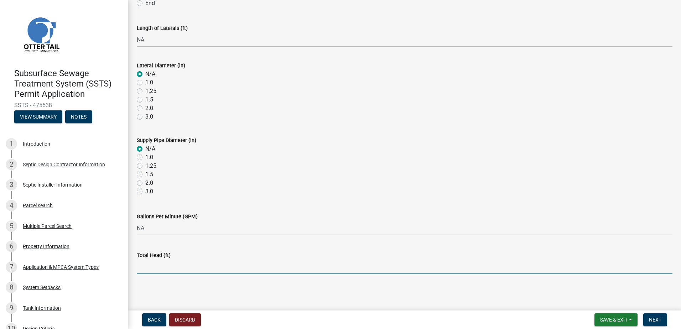
type input "NA"
click at [656, 320] on span "Next" at bounding box center [655, 320] width 12 height 6
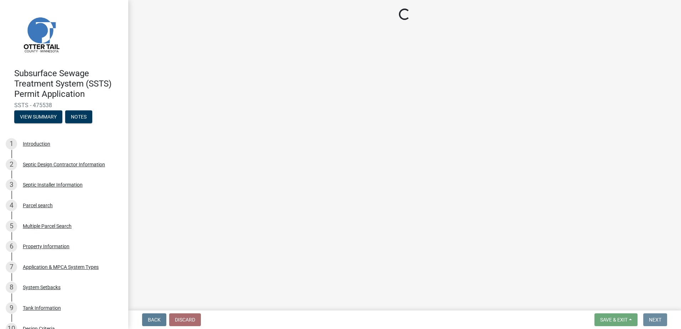
scroll to position [0, 0]
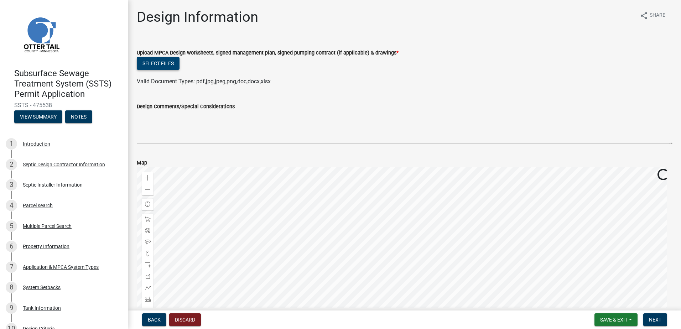
click at [157, 64] on button "Select files" at bounding box center [158, 63] width 43 height 13
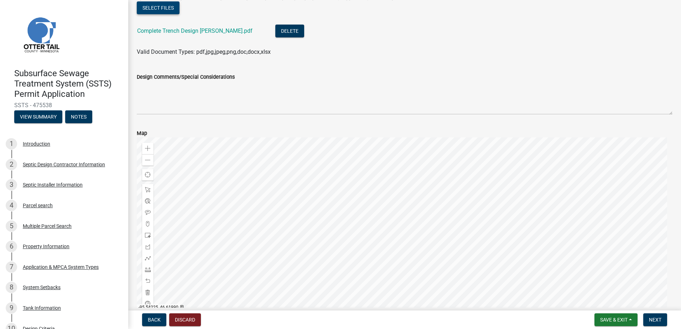
scroll to position [98, 0]
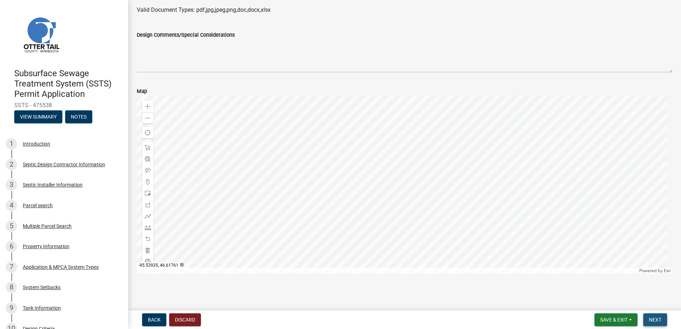
click at [651, 319] on span "Next" at bounding box center [655, 320] width 12 height 6
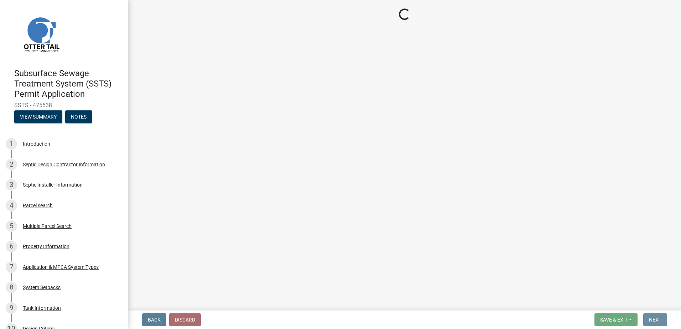
scroll to position [0, 0]
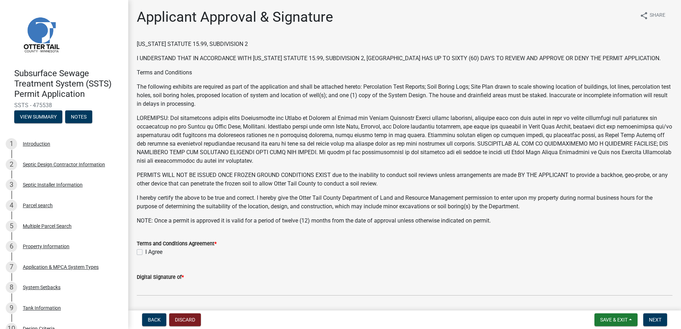
click at [145, 253] on label "I Agree" at bounding box center [153, 252] width 17 height 9
click at [145, 253] on input "I Agree" at bounding box center [147, 250] width 5 height 5
checkbox input "true"
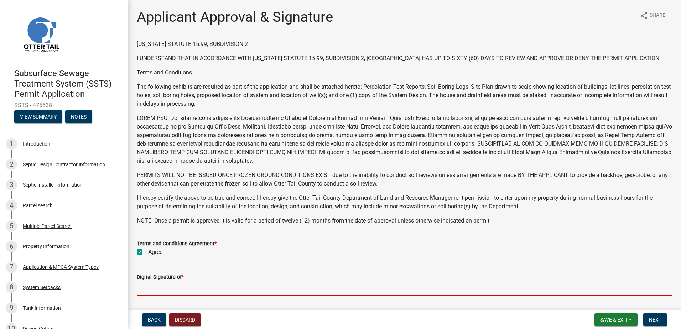
click at [153, 292] on input "Digital Signature of *" at bounding box center [405, 288] width 536 height 15
type input "[PERSON_NAME]"
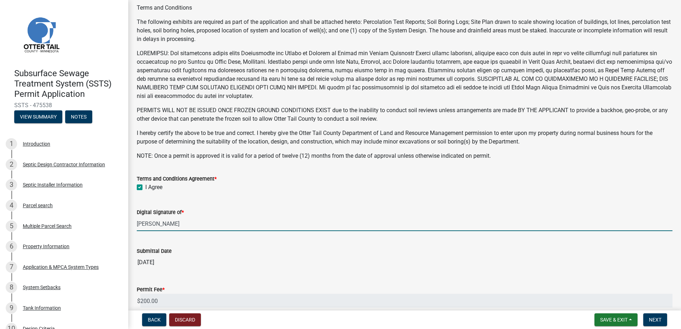
scroll to position [137, 0]
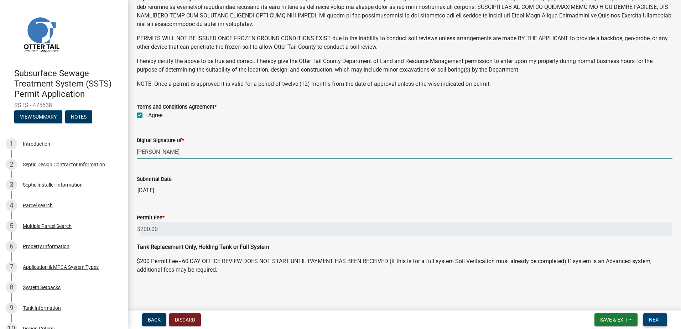
click at [654, 320] on span "Next" at bounding box center [655, 320] width 12 height 6
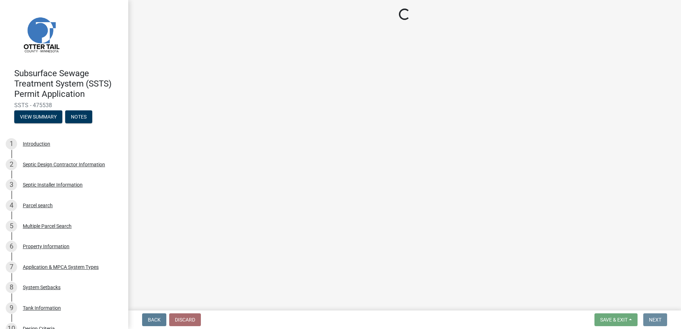
scroll to position [0, 0]
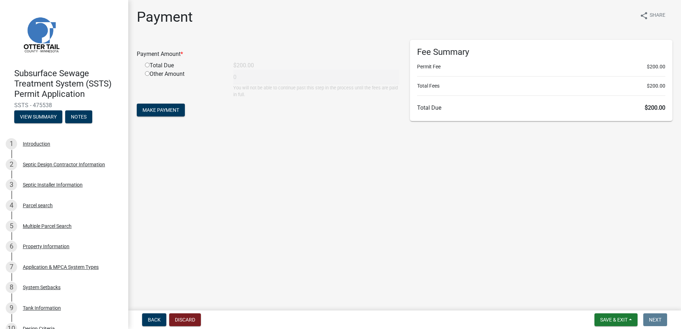
click at [147, 65] on input "radio" at bounding box center [147, 65] width 5 height 5
radio input "true"
type input "200"
click at [157, 108] on span "Make Payment" at bounding box center [161, 110] width 37 height 6
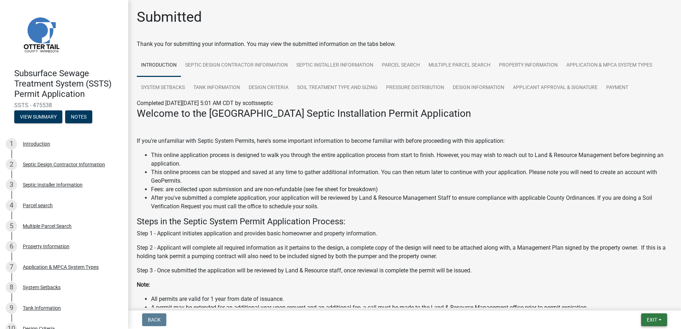
drag, startPoint x: 658, startPoint y: 320, endPoint x: 654, endPoint y: 315, distance: 6.8
click at [659, 320] on button "Exit" at bounding box center [654, 320] width 26 height 13
click at [639, 304] on button "Save & Exit" at bounding box center [638, 301] width 57 height 17
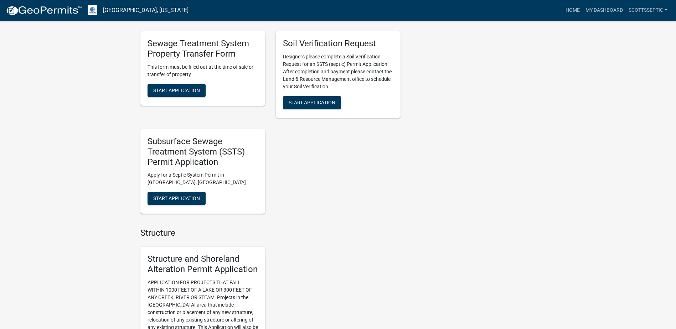
scroll to position [606, 0]
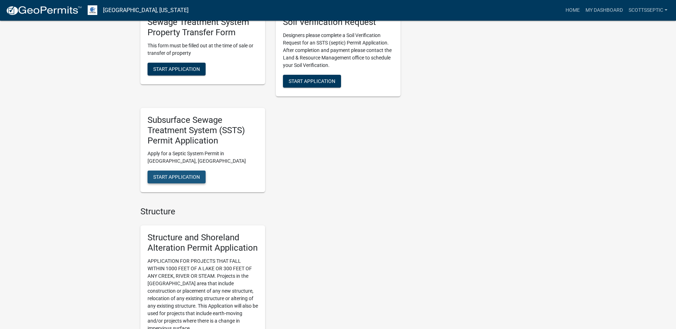
click at [179, 176] on span "Start Application" at bounding box center [176, 177] width 47 height 6
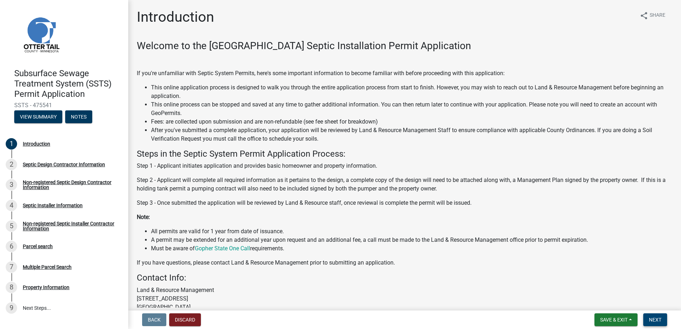
click at [656, 320] on span "Next" at bounding box center [655, 320] width 12 height 6
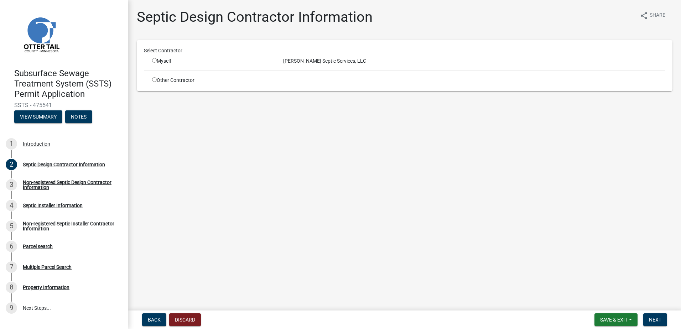
click at [154, 61] on input "radio" at bounding box center [154, 60] width 5 height 5
radio input "true"
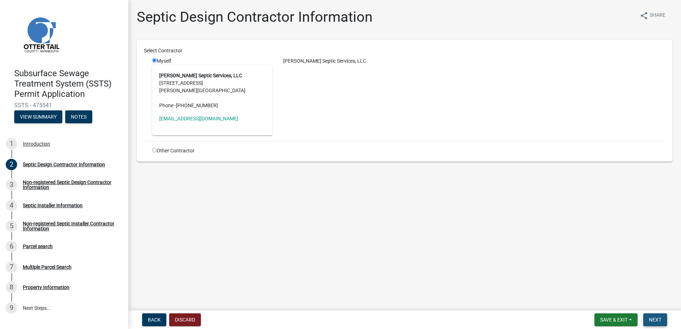
click at [653, 320] on span "Next" at bounding box center [655, 320] width 12 height 6
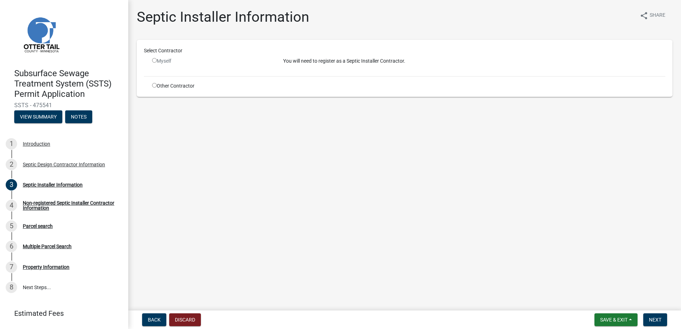
click at [152, 86] on input "radio" at bounding box center [154, 85] width 5 height 5
radio input "true"
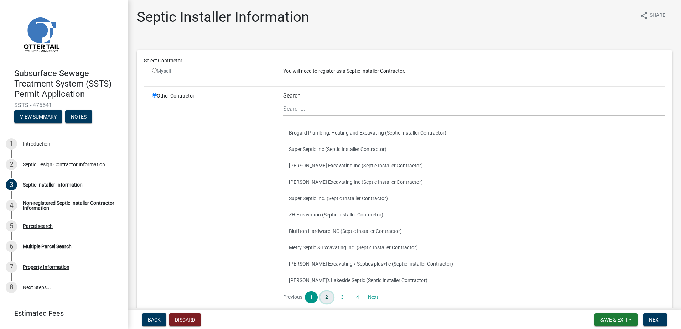
click at [326, 298] on link "2" at bounding box center [326, 297] width 13 height 12
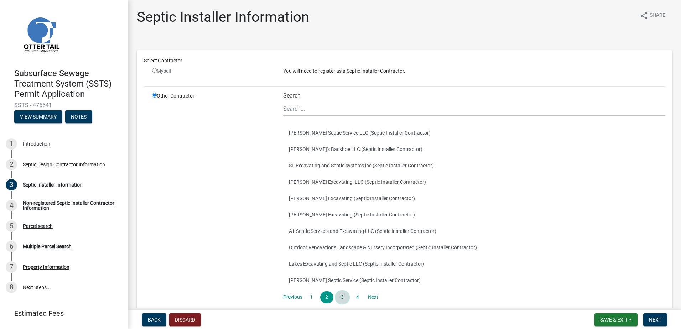
click at [338, 298] on link "3" at bounding box center [342, 297] width 13 height 12
click at [356, 297] on link "4" at bounding box center [357, 297] width 13 height 12
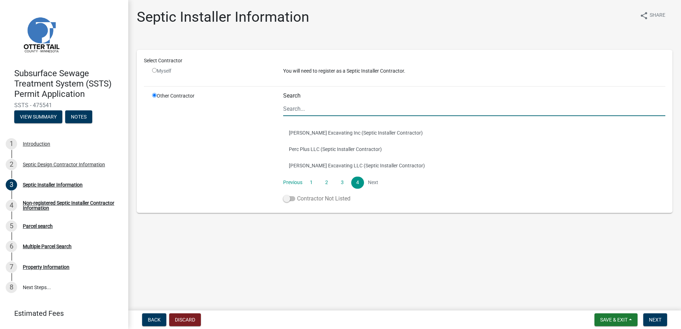
click at [288, 199] on span at bounding box center [289, 198] width 12 height 5
click at [297, 195] on input "Contractor Not Listed" at bounding box center [297, 195] width 0 height 0
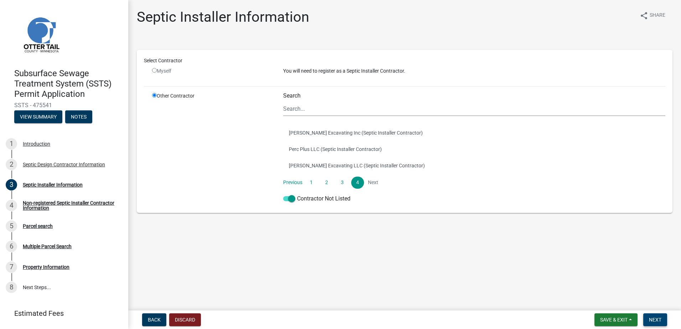
click at [664, 321] on button "Next" at bounding box center [656, 320] width 24 height 13
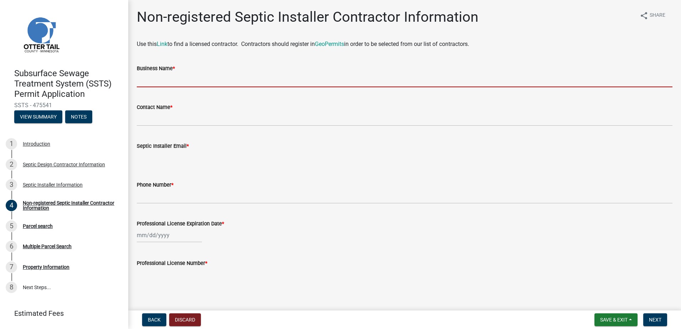
click at [174, 78] on input "Business Name *" at bounding box center [405, 80] width 536 height 15
type input "[PERSON_NAME] Excavating"
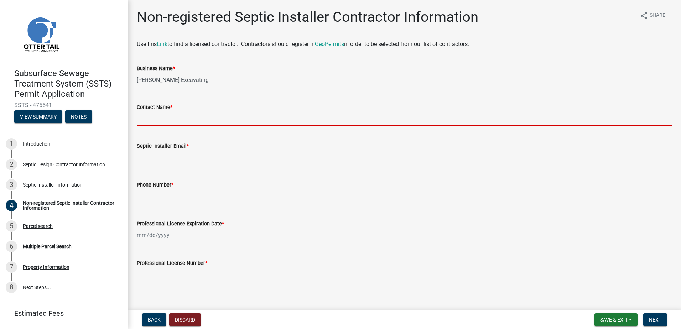
type input "[PERSON_NAME]"
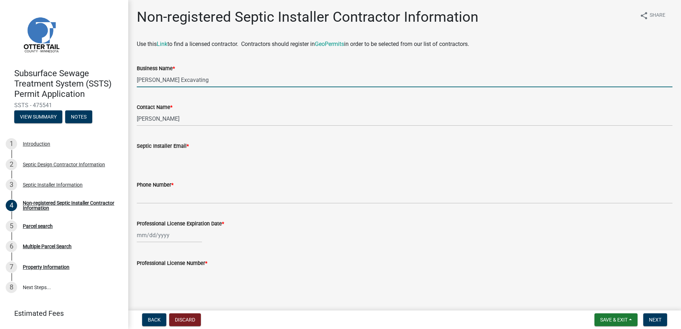
type input "[EMAIL_ADDRESS][DOMAIN_NAME]"
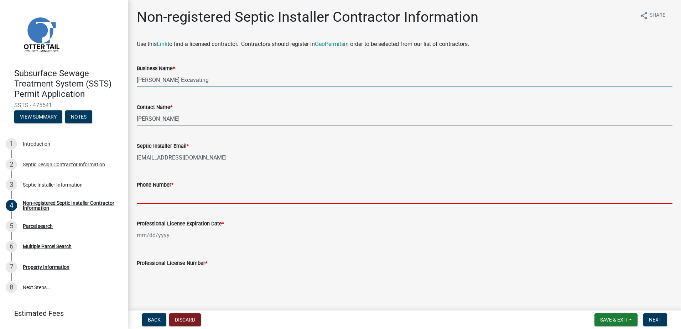
type input "2183712754"
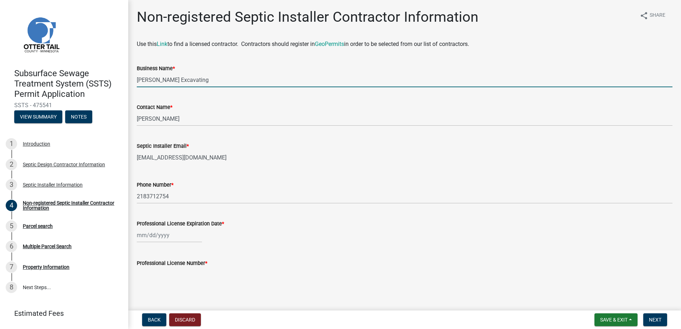
type input "[PERSON_NAME] Septic Services, LLC"
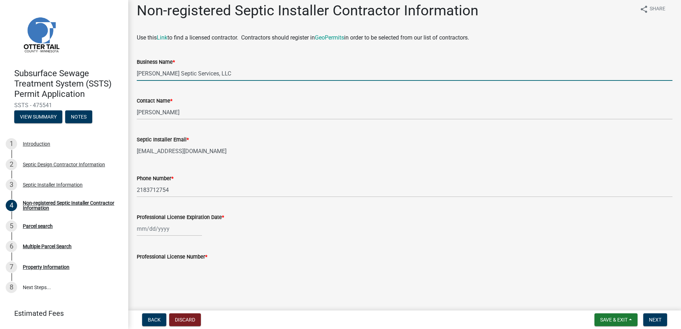
scroll to position [8, 0]
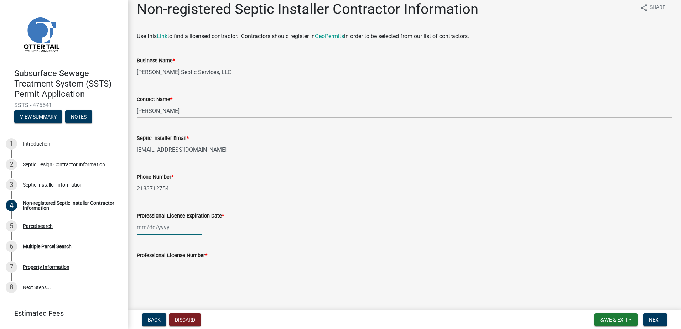
click at [140, 228] on div at bounding box center [169, 227] width 65 height 15
select select "9"
select select "2025"
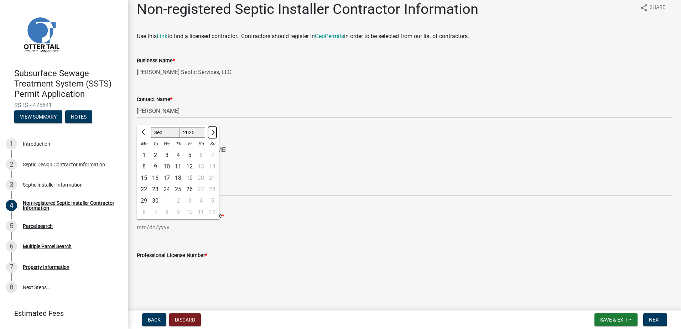
click at [214, 130] on button "Next month" at bounding box center [212, 132] width 9 height 11
click at [214, 129] on button "Next month" at bounding box center [212, 132] width 9 height 11
select select "1"
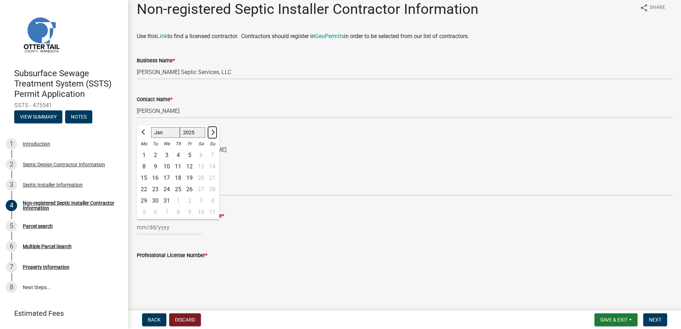
select select "2026"
click at [214, 130] on button "Next month" at bounding box center [212, 132] width 9 height 11
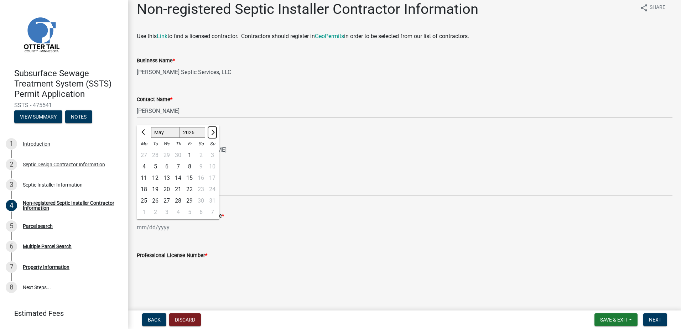
click at [214, 130] on button "Next month" at bounding box center [212, 132] width 9 height 11
click at [214, 131] on button "Next month" at bounding box center [212, 132] width 9 height 11
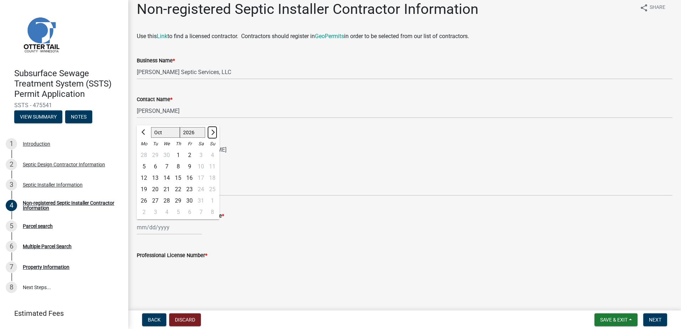
click at [214, 131] on span "Next month" at bounding box center [212, 132] width 5 height 5
select select "2"
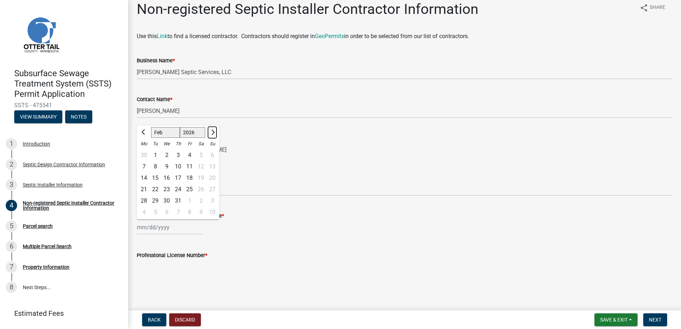
select select "2027"
click at [214, 131] on span "Next month" at bounding box center [212, 132] width 5 height 5
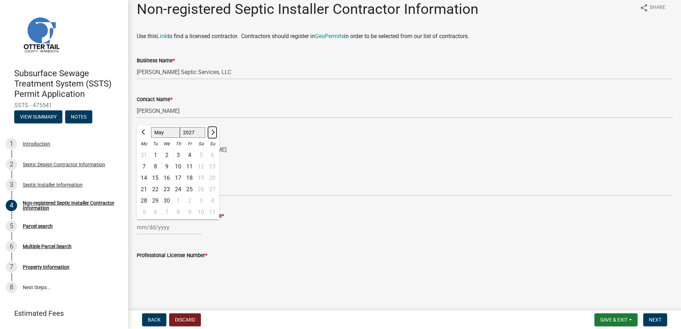
select select "6"
click at [144, 188] on div "21" at bounding box center [143, 189] width 11 height 11
type input "[DATE]"
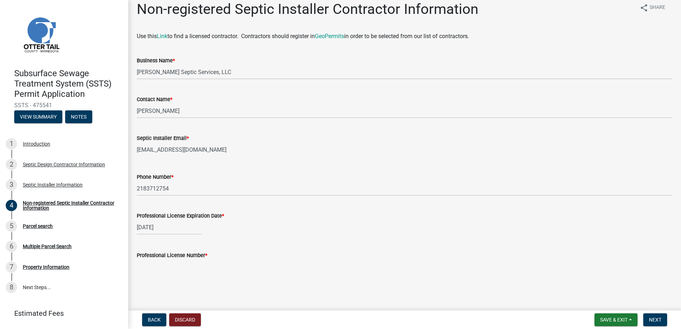
click at [141, 267] on input "Professional License Number *" at bounding box center [405, 267] width 536 height 15
type input "3994"
click at [654, 320] on span "Next" at bounding box center [655, 320] width 12 height 6
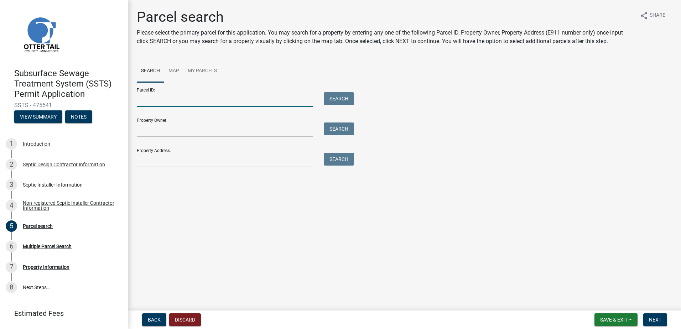
drag, startPoint x: 145, startPoint y: 102, endPoint x: 153, endPoint y: 102, distance: 7.5
click at [145, 102] on input "Parcel ID:" at bounding box center [225, 99] width 176 height 15
type input "51000120107035"
click at [332, 98] on button "Search" at bounding box center [339, 98] width 30 height 13
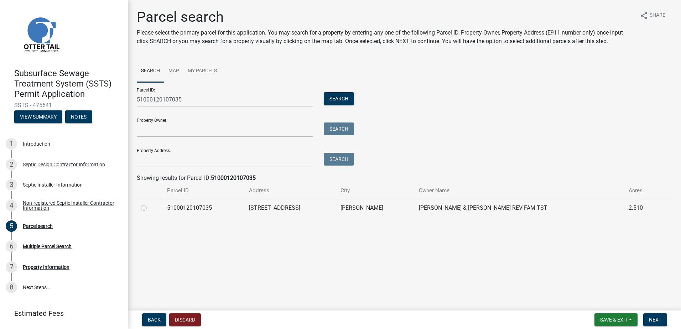
click at [150, 204] on label at bounding box center [150, 204] width 0 height 0
click at [150, 208] on input "radio" at bounding box center [152, 206] width 5 height 5
radio input "true"
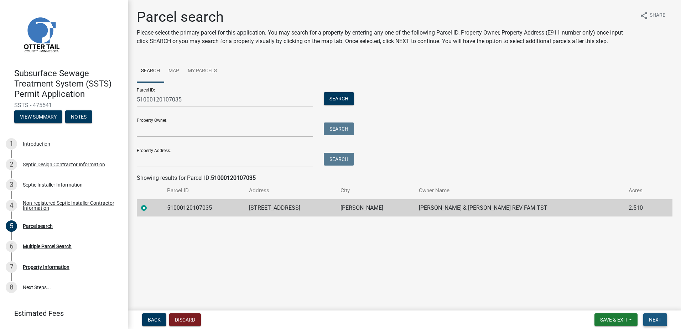
click at [649, 317] on span "Next" at bounding box center [655, 320] width 12 height 6
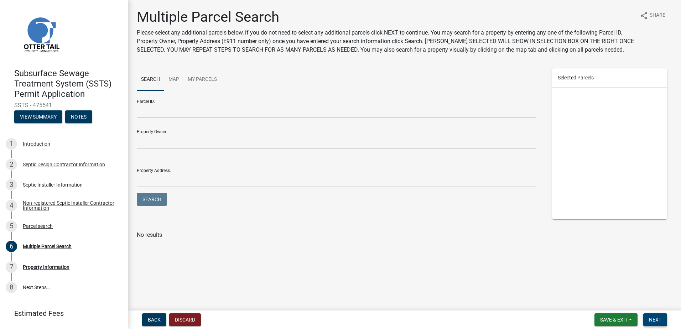
click at [651, 319] on span "Next" at bounding box center [655, 320] width 12 height 6
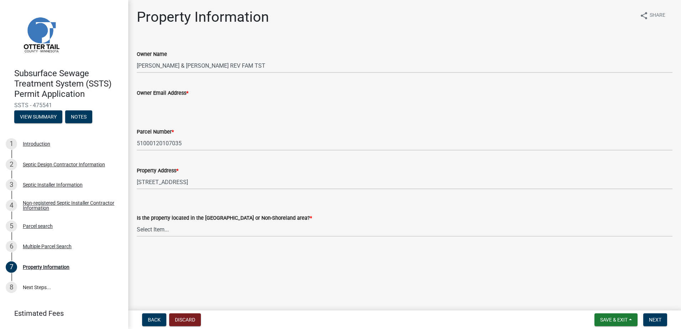
click at [142, 102] on input "Owner Email Address *" at bounding box center [405, 104] width 536 height 15
type input "[EMAIL_ADDRESS][DOMAIN_NAME]"
click at [148, 232] on select "Select Item... Shoreland Non-Shoreland" at bounding box center [405, 229] width 536 height 15
click at [137, 222] on select "Select Item... Shoreland Non-Shoreland" at bounding box center [405, 229] width 536 height 15
select select "5ed11e82-653f-4fcc-a472-8d95af57556c"
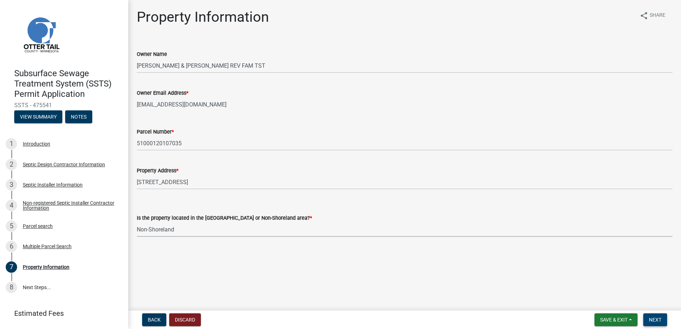
click at [653, 320] on span "Next" at bounding box center [655, 320] width 12 height 6
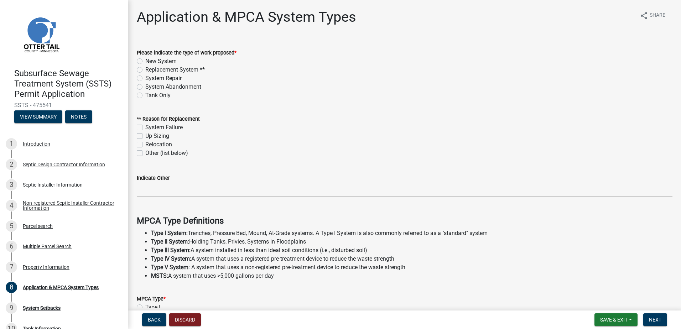
click at [145, 63] on label "New System" at bounding box center [160, 61] width 31 height 9
click at [145, 62] on input "New System" at bounding box center [147, 59] width 5 height 5
radio input "true"
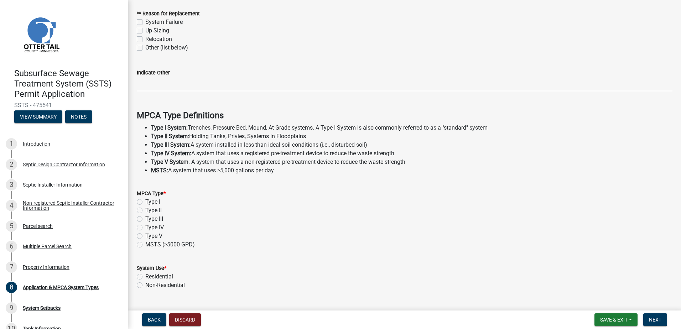
scroll to position [107, 0]
click at [135, 198] on div "MPCA Type * Type I Type II Type III Type IV Type V MSTS (>5000 GPD)" at bounding box center [404, 213] width 547 height 68
click at [145, 201] on label "Type I" at bounding box center [152, 200] width 15 height 9
click at [145, 201] on input "Type I" at bounding box center [147, 198] width 5 height 5
radio input "true"
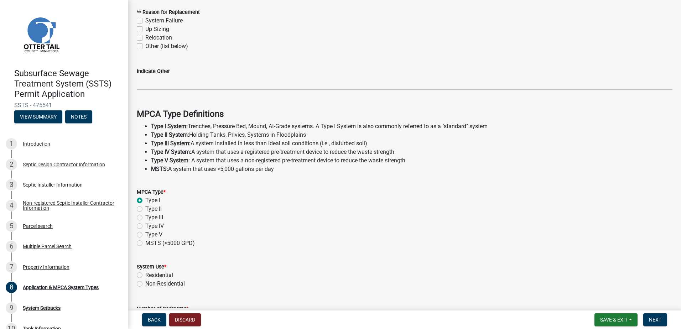
scroll to position [178, 0]
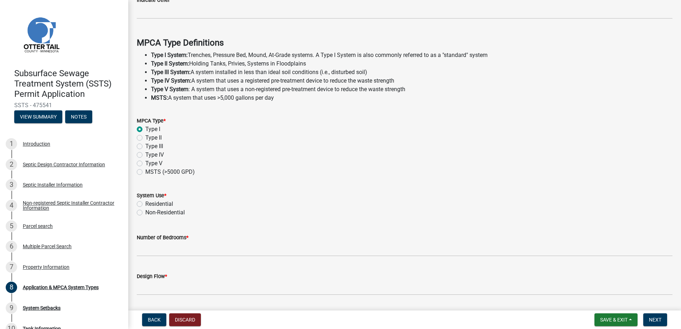
click at [145, 201] on label "Residential" at bounding box center [159, 204] width 28 height 9
click at [145, 201] on input "Residential" at bounding box center [147, 202] width 5 height 5
radio input "true"
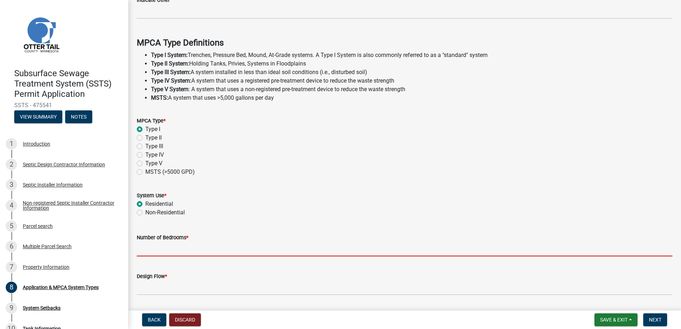
click at [149, 252] on input "Number of Bedrooms *" at bounding box center [405, 249] width 536 height 15
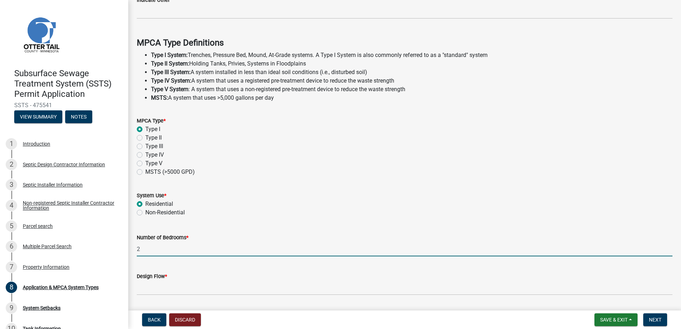
type input "2"
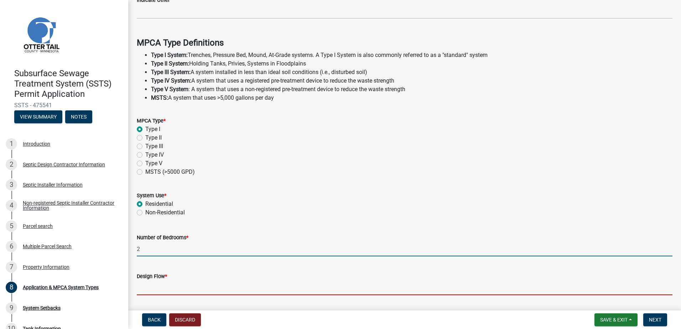
click at [160, 289] on input "Design Flow *" at bounding box center [405, 288] width 536 height 15
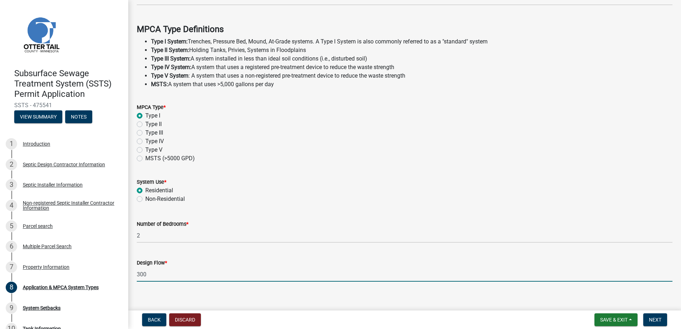
scroll to position [199, 0]
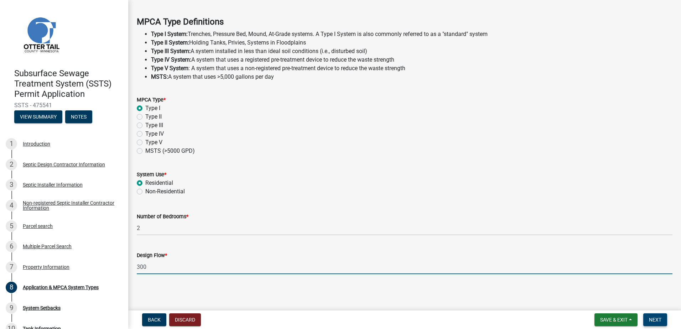
type input "300"
click at [656, 320] on span "Next" at bounding box center [655, 320] width 12 height 6
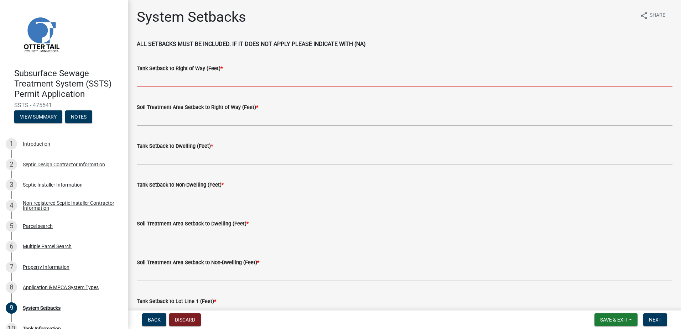
click at [156, 82] on input "Tank Setback to Right of Way (Feet) *" at bounding box center [405, 80] width 536 height 15
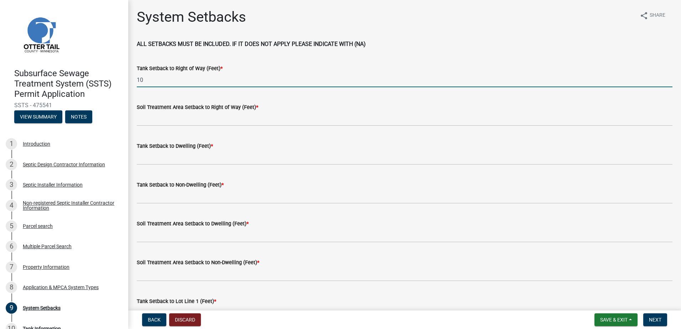
type input "1"
type input "Existing"
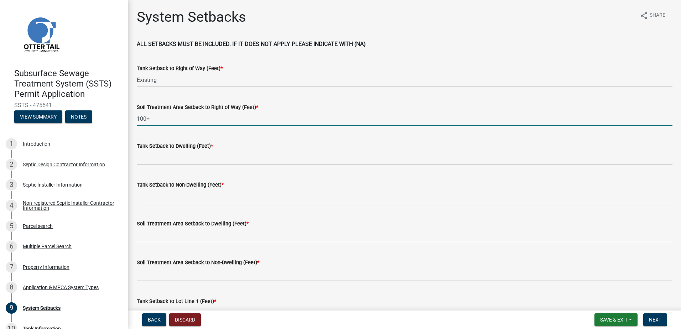
type input "100+"
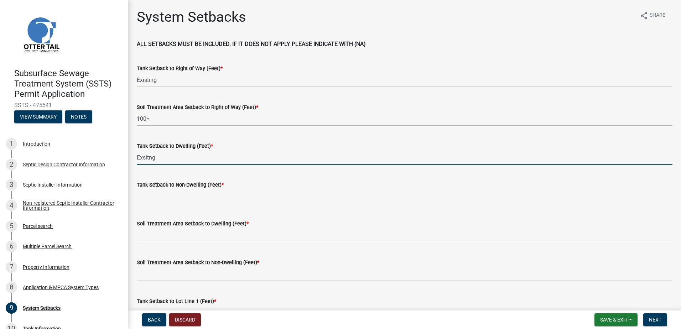
type input "Exsitng"
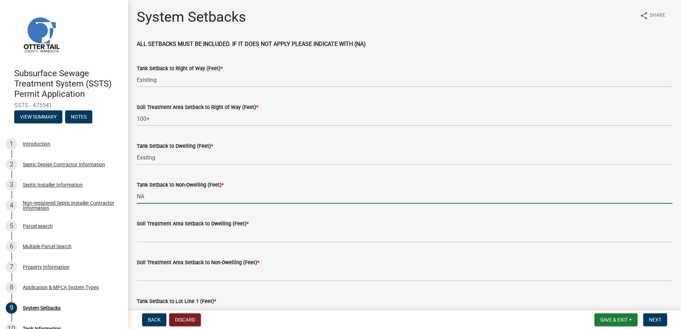
type input "NA"
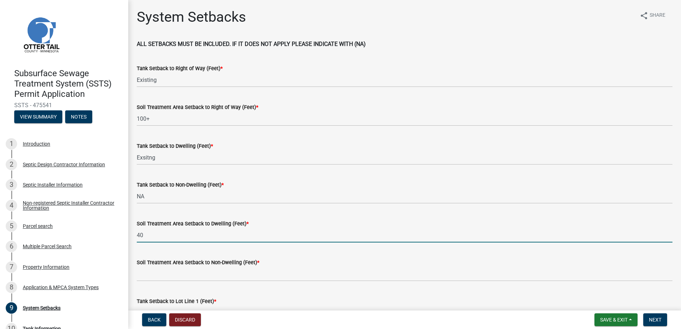
type input "40"
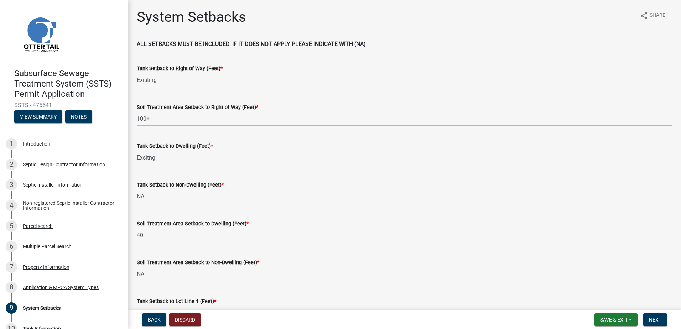
type input "NA"
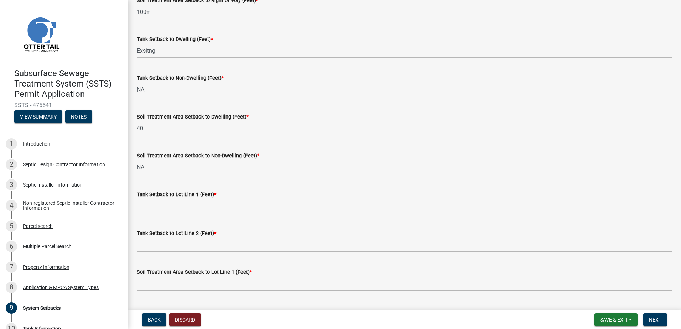
scroll to position [119, 0]
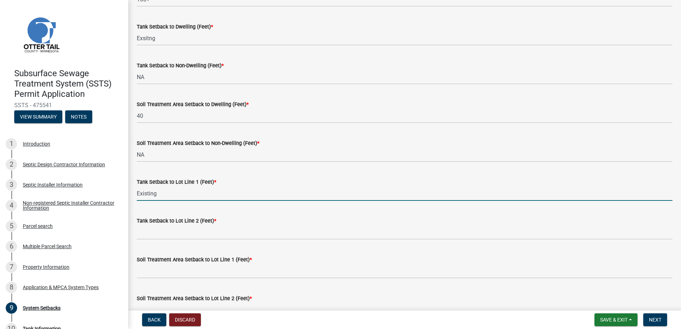
type input "Existing"
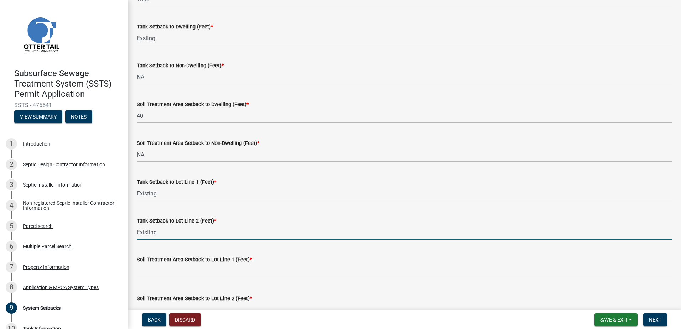
type input "Existing"
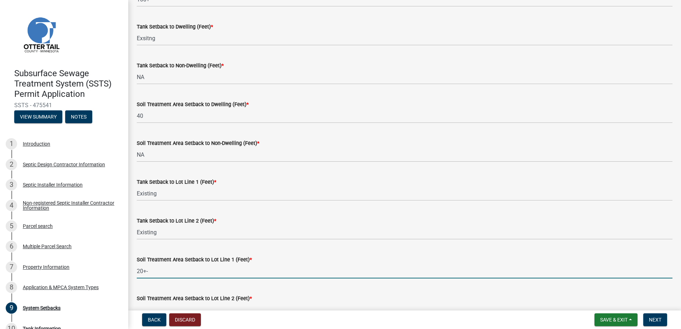
type input "20+-"
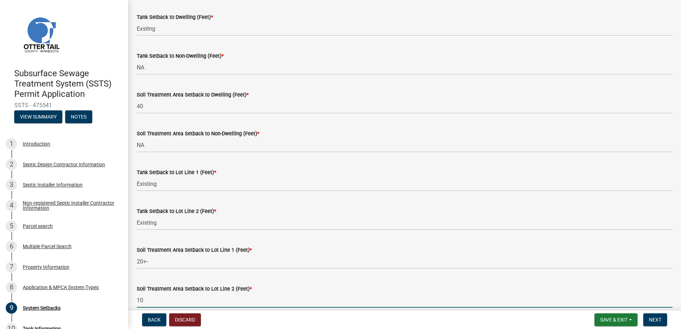
type input "1"
type input "75+"
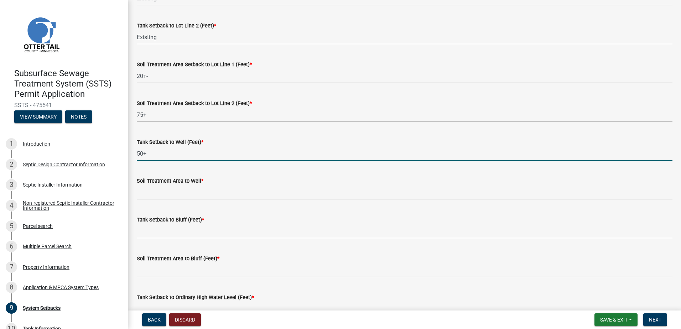
type input "50+"
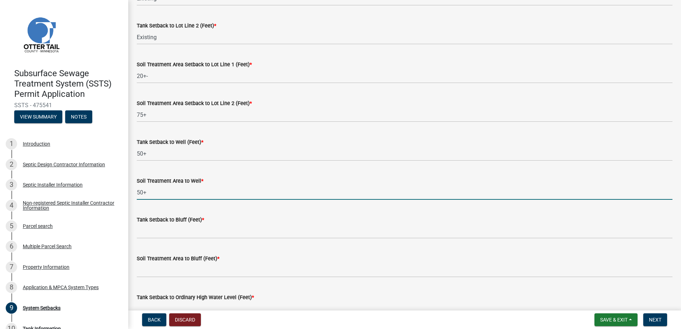
type input "50+"
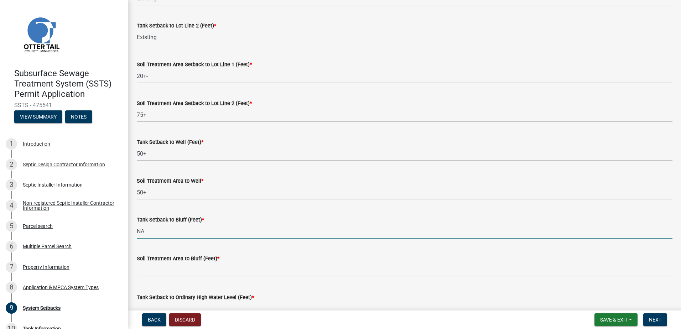
type input "NA"
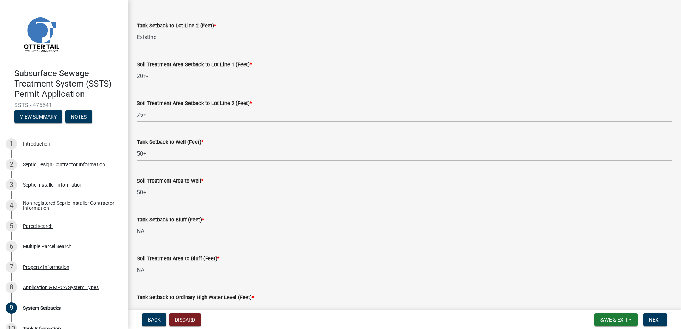
type input "NA"
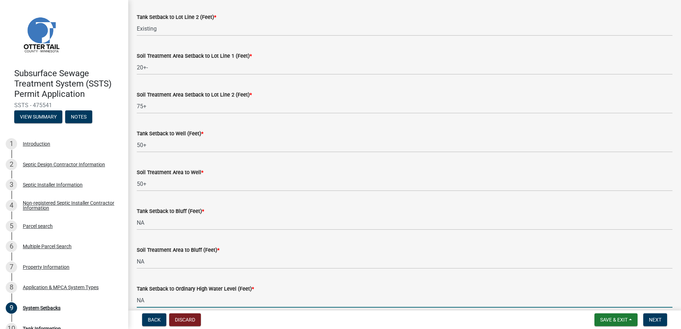
type input "NA"
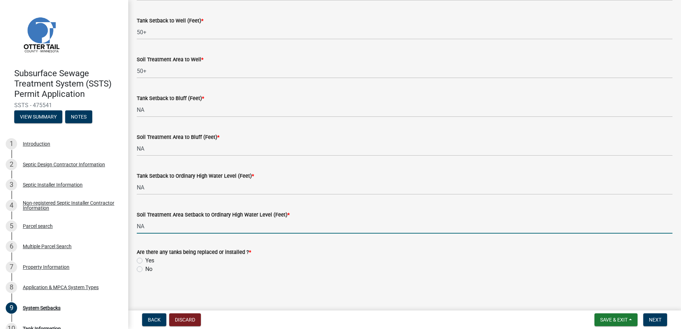
type input "NA"
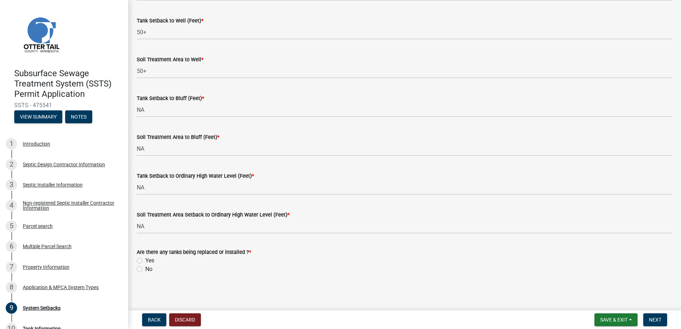
click at [145, 271] on label "No" at bounding box center [148, 269] width 7 height 9
click at [145, 270] on input "No" at bounding box center [147, 267] width 5 height 5
radio input "true"
click at [656, 320] on span "Next" at bounding box center [655, 320] width 12 height 6
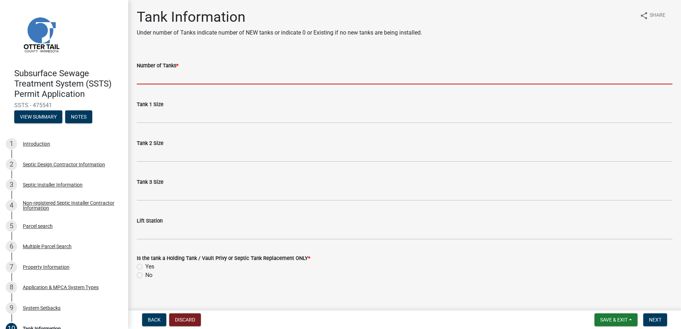
click at [153, 76] on input "Number of Tanks *" at bounding box center [405, 77] width 536 height 15
type input "0"
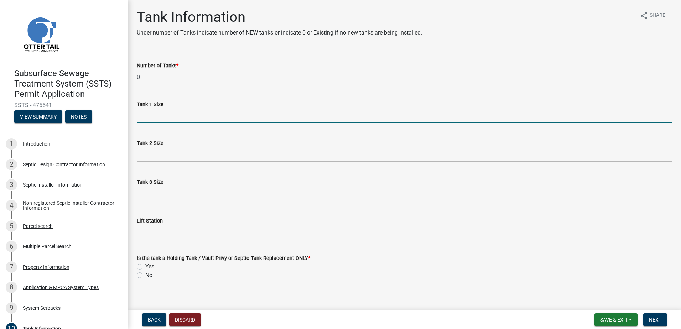
click at [139, 115] on input "Tank 1 Size" at bounding box center [405, 116] width 536 height 15
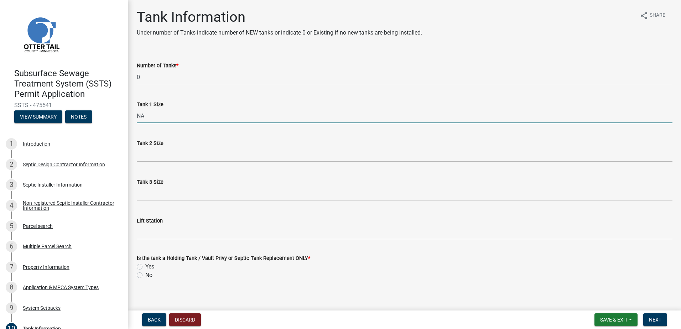
type input "NA"
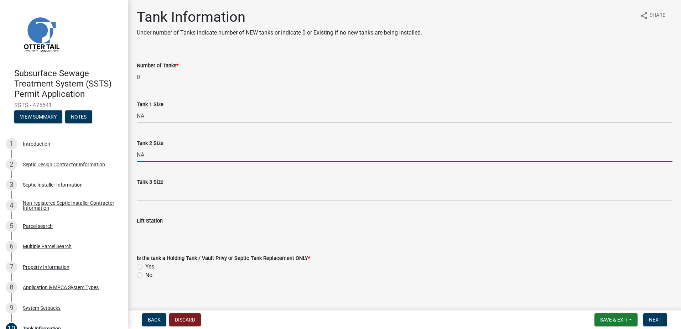
type input "NA"
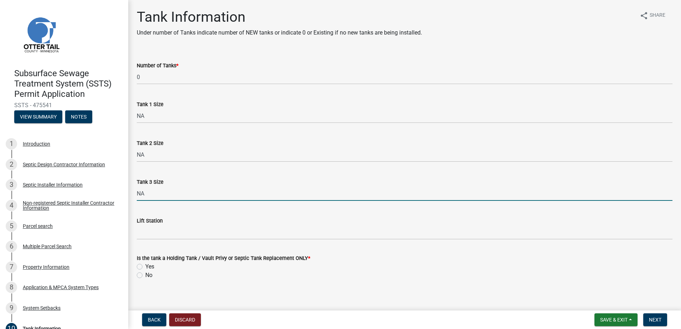
type input "NA"
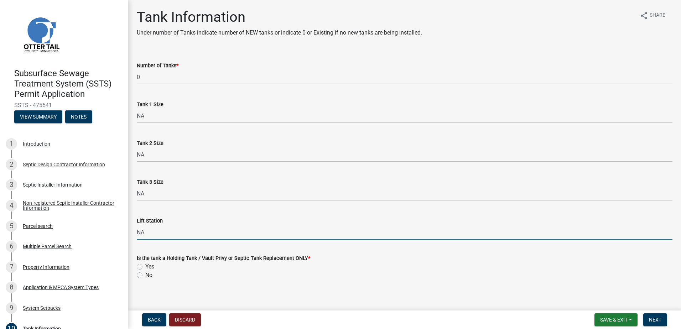
type input "NA"
click at [145, 275] on label "No" at bounding box center [148, 275] width 7 height 9
click at [145, 275] on input "No" at bounding box center [147, 273] width 5 height 5
radio input "true"
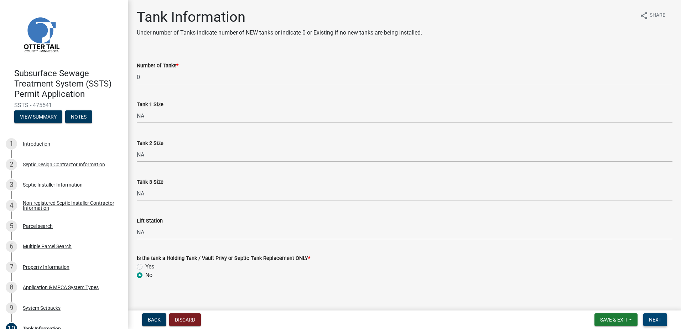
click at [649, 317] on button "Next" at bounding box center [656, 320] width 24 height 13
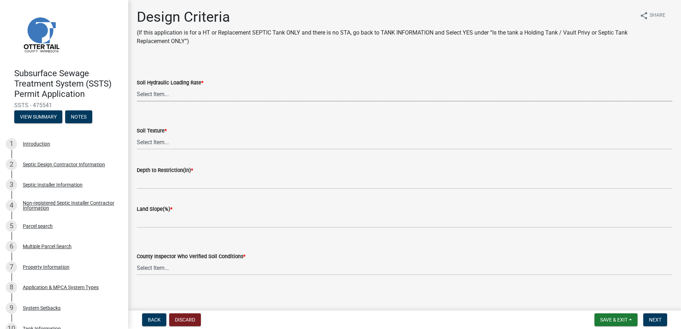
click at [144, 93] on select "Select Item... 1.6 gpd/ft2 1.2 gpd/ft2 1.0 gpd/ft2 0.87 gpd/ft2 0.78 gpd/ft2 0.…" at bounding box center [405, 94] width 536 height 15
click at [137, 87] on select "Select Item... 1.6 gpd/ft2 1.2 gpd/ft2 1.0 gpd/ft2 0.87 gpd/ft2 0.78 gpd/ft2 0.…" at bounding box center [405, 94] width 536 height 15
select select "eaa6e4cf-be76-4366-bfe5-e87acfaaf3f4"
click at [143, 145] on select "Select Item... Coarse Sand (COS) Sand (S) Fine Sand (FS) Very Fine Sand (VFS) L…" at bounding box center [405, 142] width 536 height 15
click at [137, 135] on select "Select Item... Coarse Sand (COS) Sand (S) Fine Sand (FS) Very Fine Sand (VFS) L…" at bounding box center [405, 142] width 536 height 15
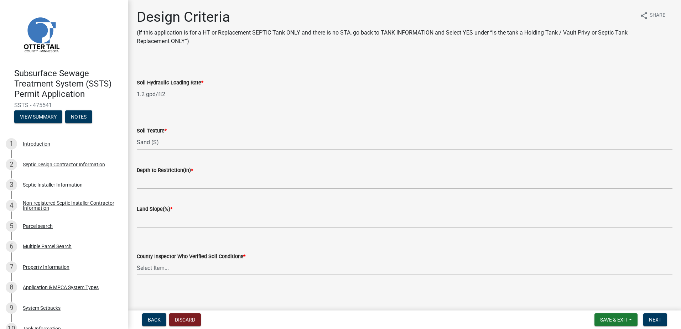
select select "48b77c43-c0ca-4757-a1b1-e2e69db0f822"
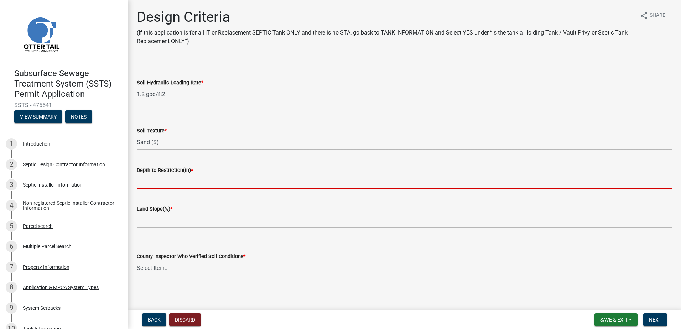
click at [148, 184] on input "Depth to Restriction(in) *" at bounding box center [405, 182] width 536 height 15
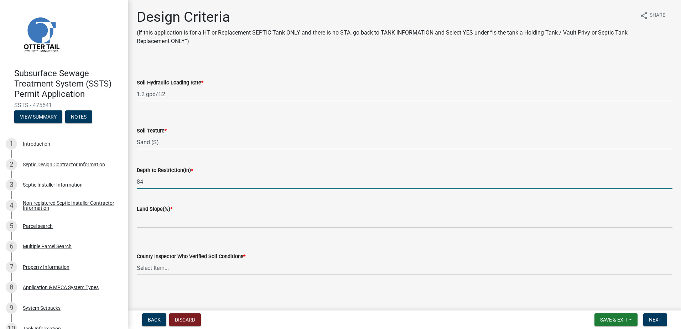
type input "84"
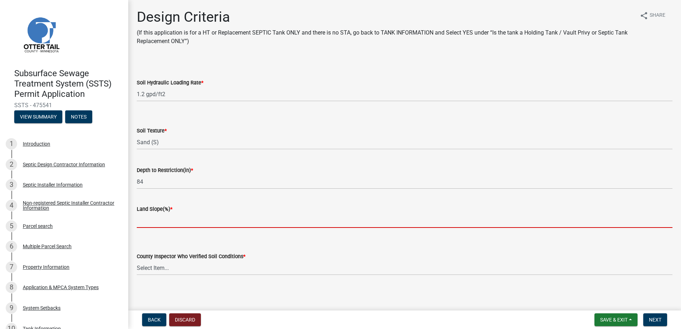
click at [146, 227] on input "Land Slope(%) *" at bounding box center [405, 220] width 536 height 15
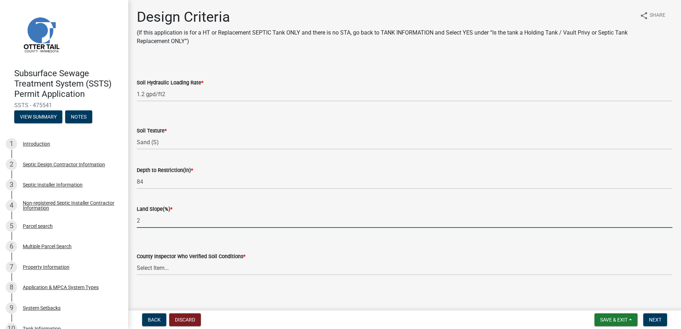
type input "2"
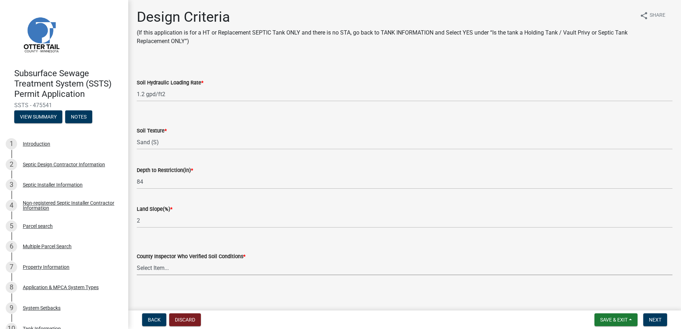
drag, startPoint x: 157, startPoint y: 267, endPoint x: 157, endPoint y: 263, distance: 4.3
click at [157, 267] on select "Select Item... [PERSON_NAME] [PERSON_NAME] [PERSON_NAME] [PERSON_NAME] [PERSON_…" at bounding box center [405, 268] width 536 height 15
click at [137, 261] on select "Select Item... [PERSON_NAME] [PERSON_NAME] [PERSON_NAME] [PERSON_NAME] [PERSON_…" at bounding box center [405, 268] width 536 height 15
select select "14354fbd-e666-4c9c-b77c-8c181d233a28"
click at [655, 318] on span "Next" at bounding box center [655, 320] width 12 height 6
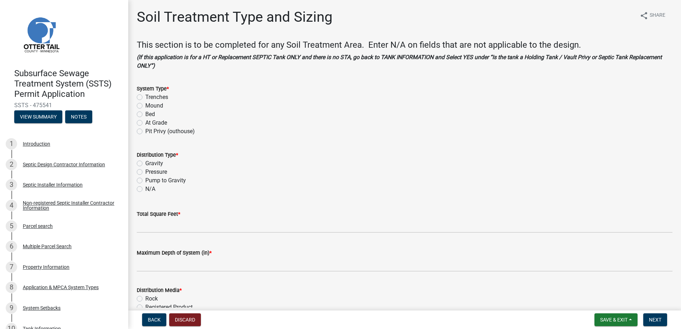
click at [145, 97] on label "Trenches" at bounding box center [156, 97] width 23 height 9
click at [145, 97] on input "Trenches" at bounding box center [147, 95] width 5 height 5
radio input "true"
click at [145, 165] on label "Gravity" at bounding box center [154, 163] width 18 height 9
click at [145, 164] on input "Gravity" at bounding box center [147, 161] width 5 height 5
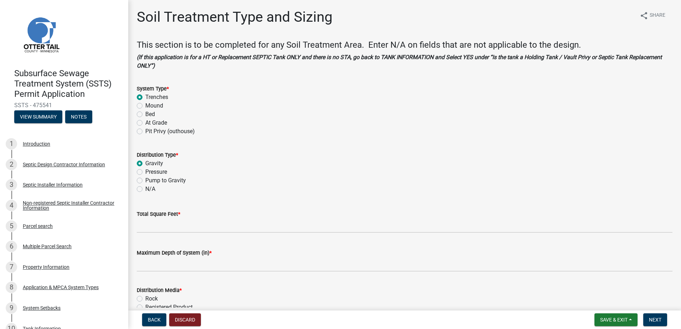
radio input "true"
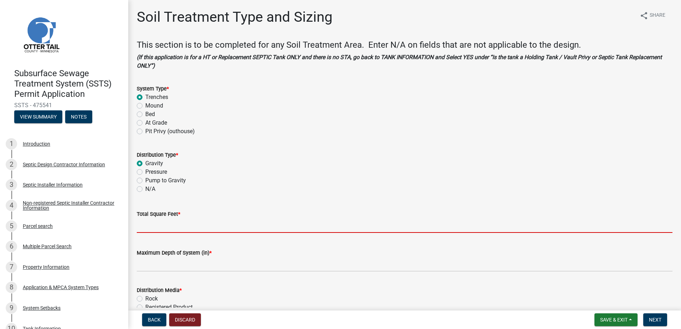
click at [142, 226] on input "Total Square Feet *" at bounding box center [405, 225] width 536 height 15
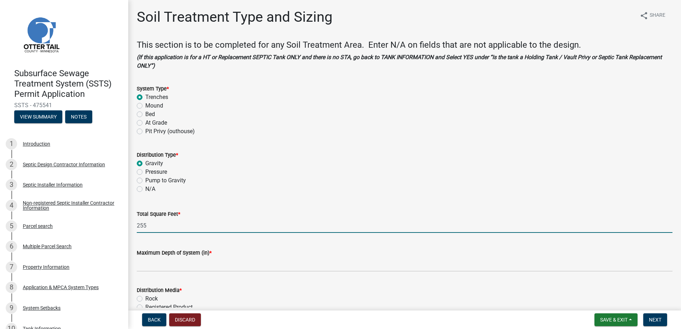
type input "255"
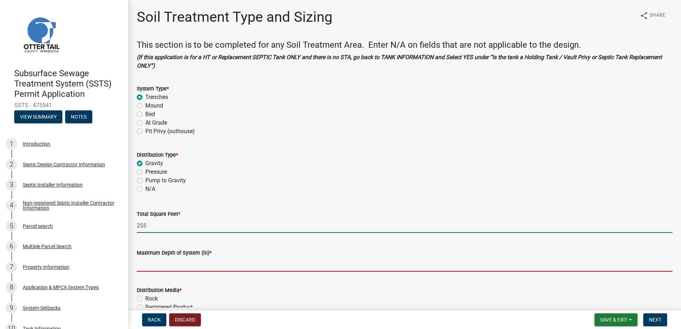
click at [172, 264] on input "Maximum Depth of System (in) *" at bounding box center [405, 264] width 536 height 15
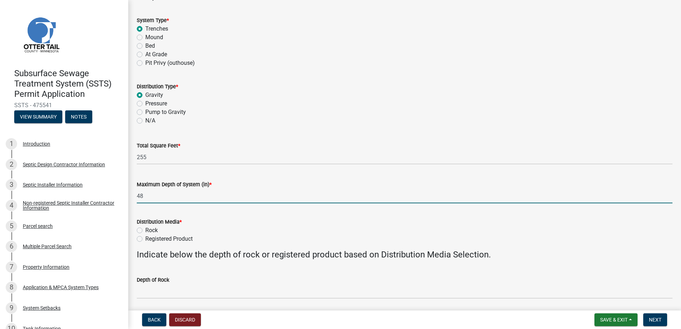
scroll to position [71, 0]
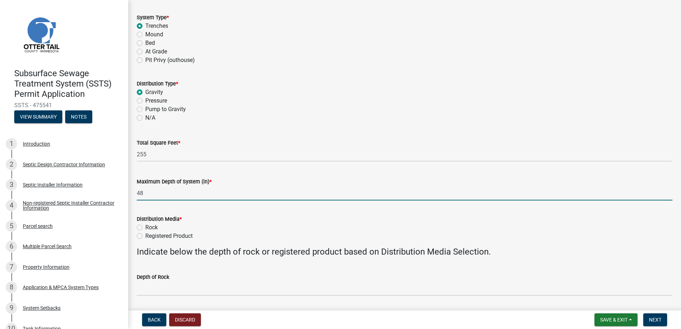
type input "48"
click at [145, 238] on label "Registered Product" at bounding box center [168, 236] width 47 height 9
click at [145, 237] on input "Registered Product" at bounding box center [147, 234] width 5 height 5
radio input "true"
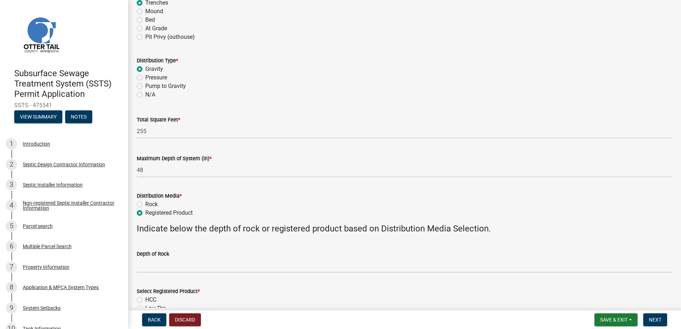
scroll to position [143, 0]
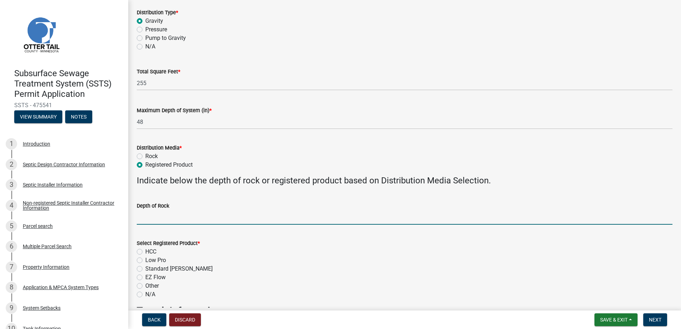
click at [150, 219] on input "Depth of Rock" at bounding box center [405, 217] width 536 height 15
type input "NA"
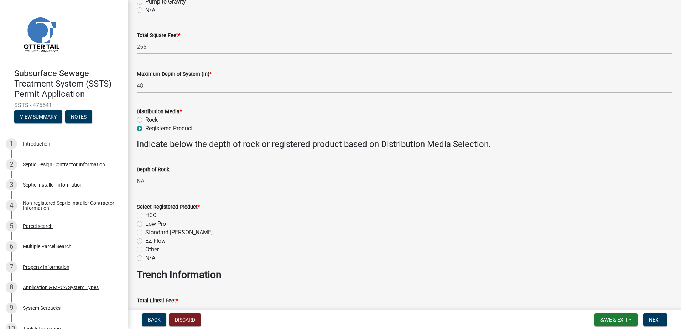
scroll to position [214, 0]
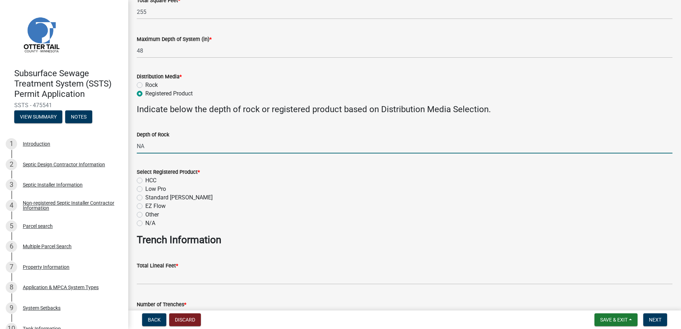
click at [145, 180] on label "HCC" at bounding box center [150, 180] width 11 height 9
click at [145, 180] on input "HCC" at bounding box center [147, 178] width 5 height 5
radio input "true"
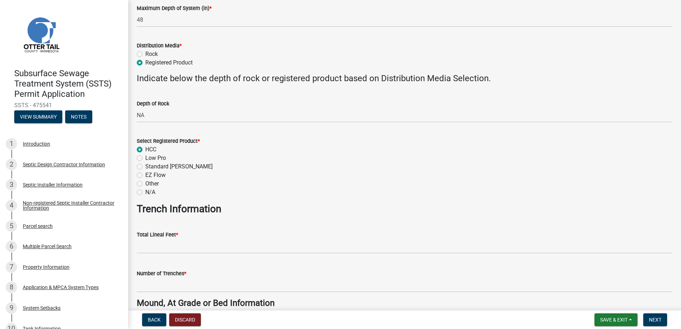
scroll to position [285, 0]
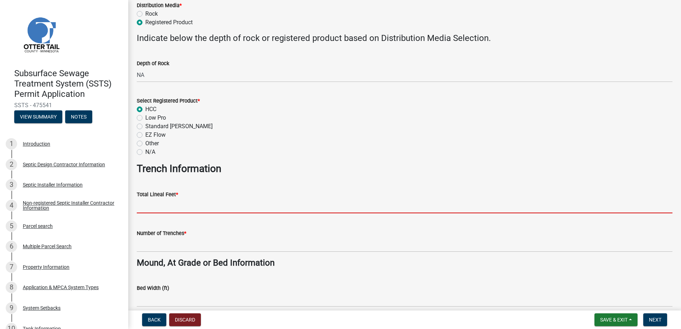
click at [146, 207] on input "Total Lineal Feet *" at bounding box center [405, 206] width 536 height 15
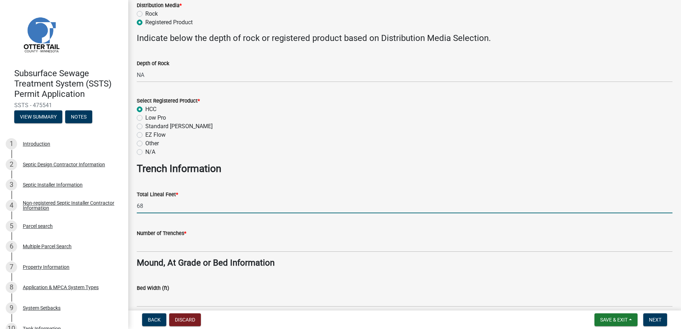
type input "68"
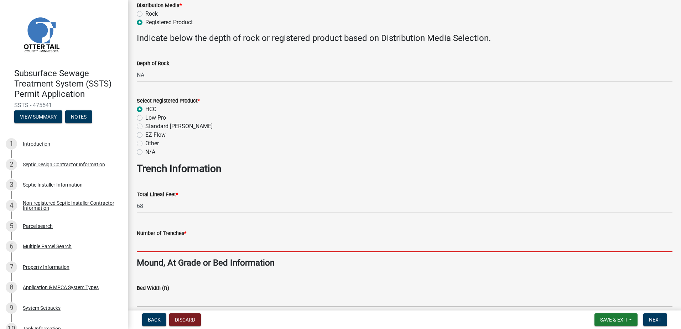
click at [145, 247] on input "Number of Trenches *" at bounding box center [405, 245] width 536 height 15
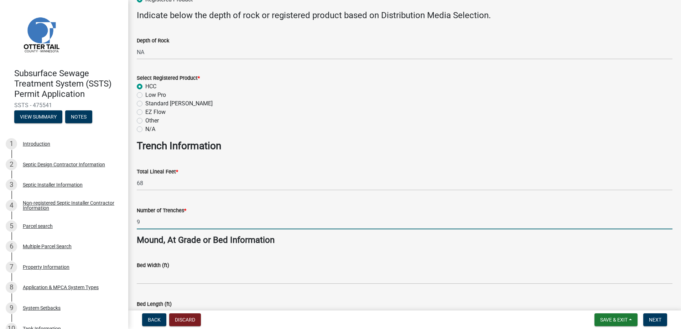
scroll to position [392, 0]
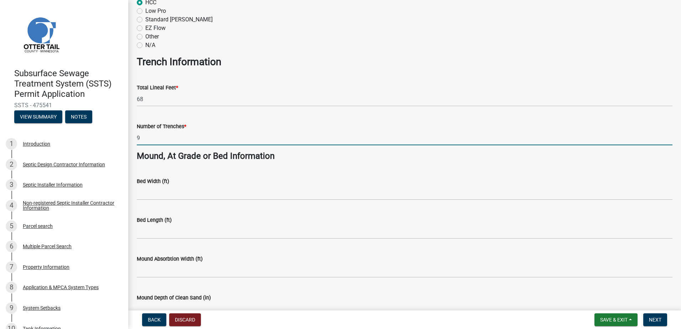
type input "9"
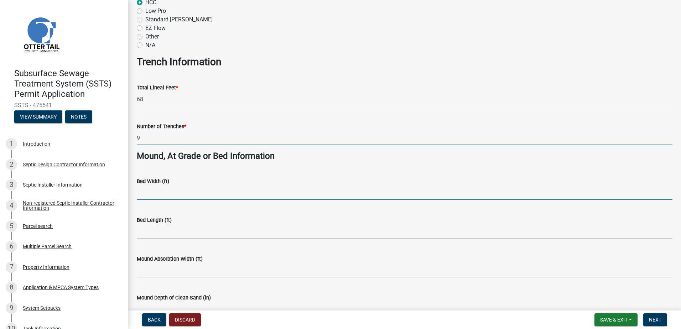
click at [149, 192] on input "Bed Width (ft)" at bounding box center [405, 193] width 536 height 15
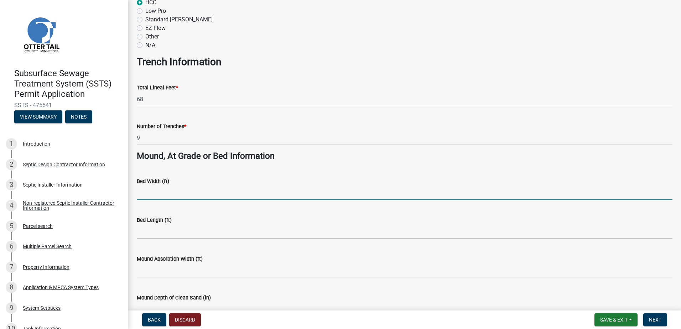
type input "NA"
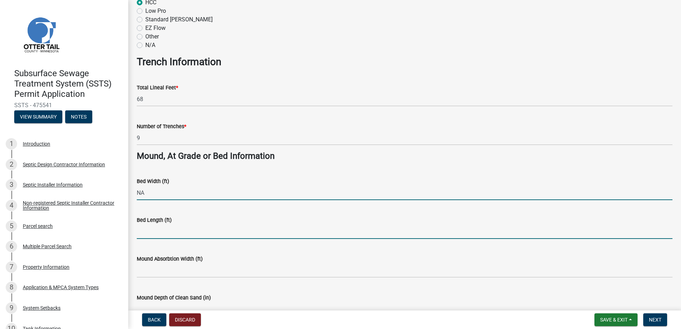
click at [143, 230] on input "Bed Length (ft)" at bounding box center [405, 231] width 536 height 15
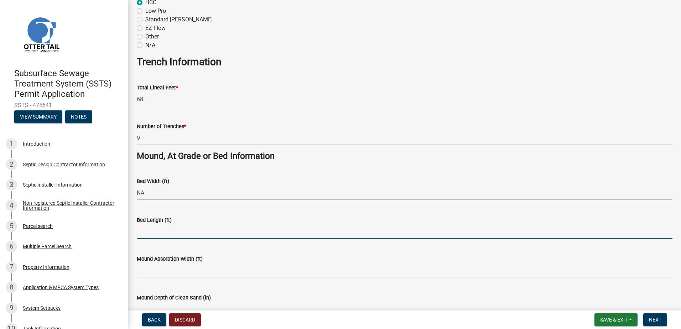
type input "NA"
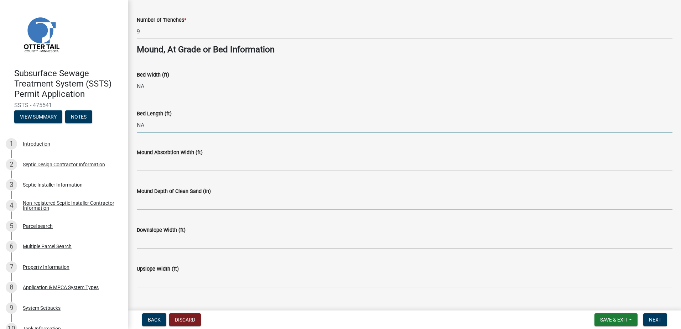
scroll to position [499, 0]
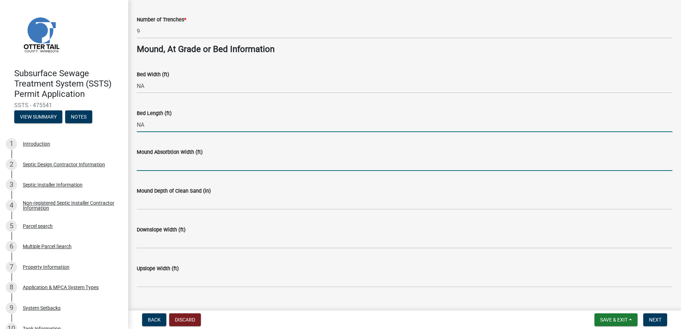
click at [141, 169] on input "Mound Absorbtion Width (ft)" at bounding box center [405, 163] width 536 height 15
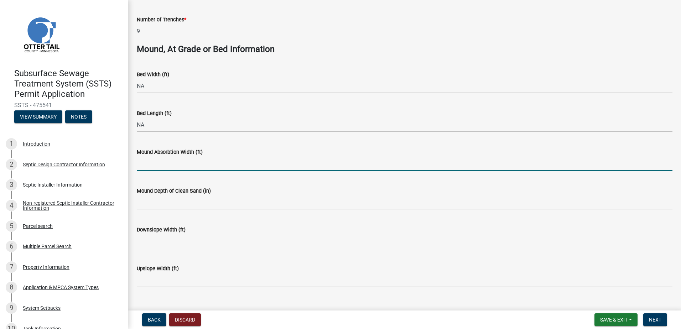
type input "NA"
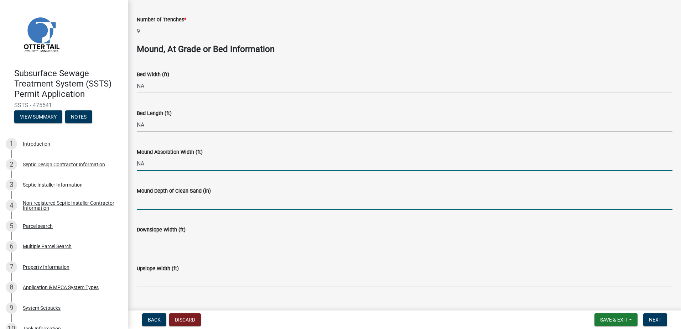
click at [143, 204] on input "Mound Depth of Clean Sand (in)" at bounding box center [405, 202] width 536 height 15
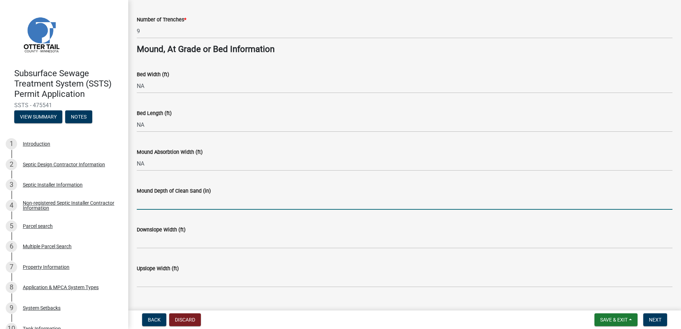
click at [148, 202] on input "Mound Depth of Clean Sand (in)" at bounding box center [405, 202] width 536 height 15
type input "NA"
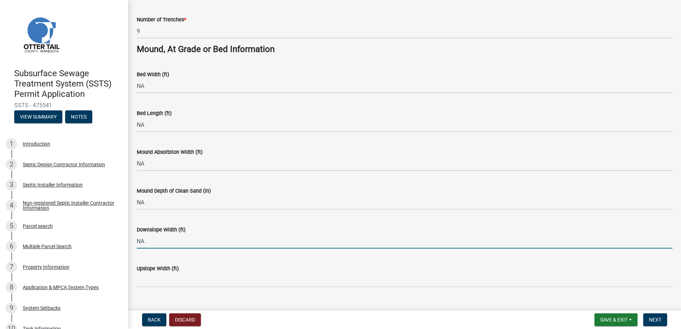
type input "NA"
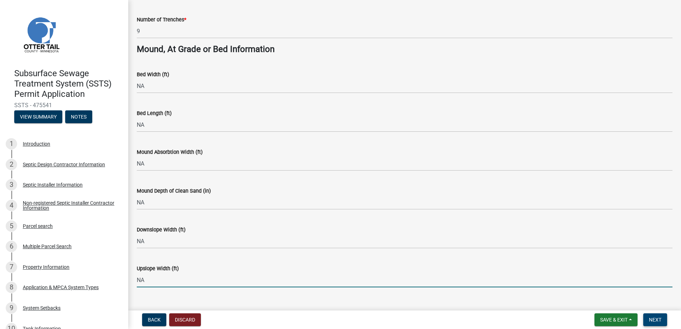
type input "NA"
click at [657, 318] on span "Next" at bounding box center [655, 320] width 12 height 6
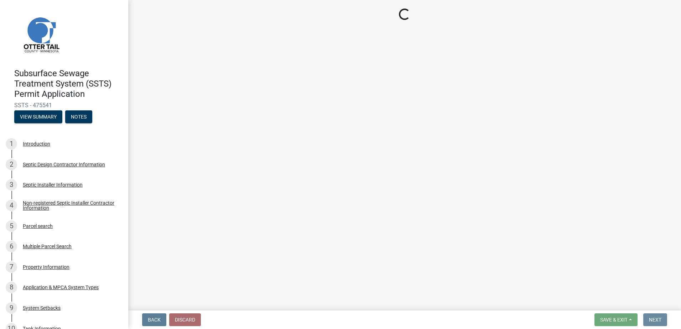
scroll to position [0, 0]
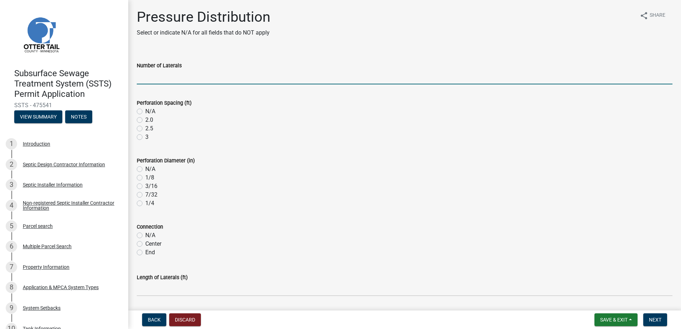
click at [151, 81] on input "Number of Laterals" at bounding box center [405, 77] width 536 height 15
type input "NA"
click at [145, 112] on label "N/A" at bounding box center [150, 111] width 10 height 9
click at [145, 112] on input "N/A" at bounding box center [147, 109] width 5 height 5
radio input "true"
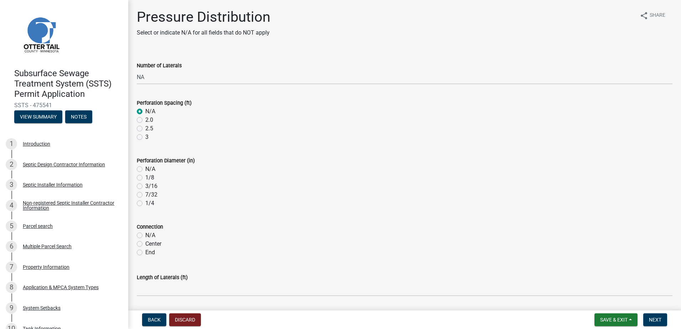
click at [145, 169] on label "N/A" at bounding box center [150, 169] width 10 height 9
click at [145, 169] on input "N/A" at bounding box center [147, 167] width 5 height 5
radio input "true"
click at [145, 236] on label "N/A" at bounding box center [150, 235] width 10 height 9
click at [145, 236] on input "N/A" at bounding box center [147, 233] width 5 height 5
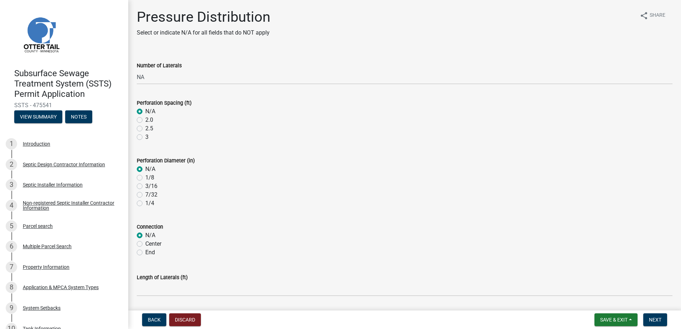
radio input "true"
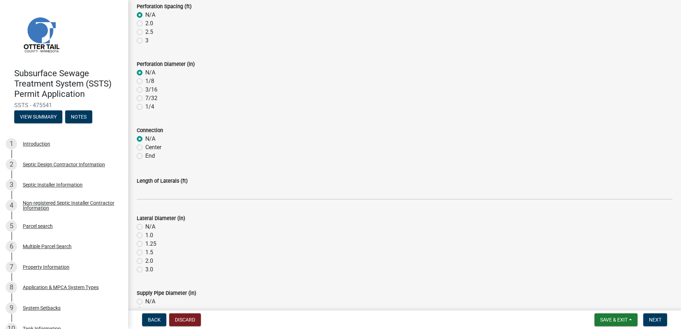
scroll to position [107, 0]
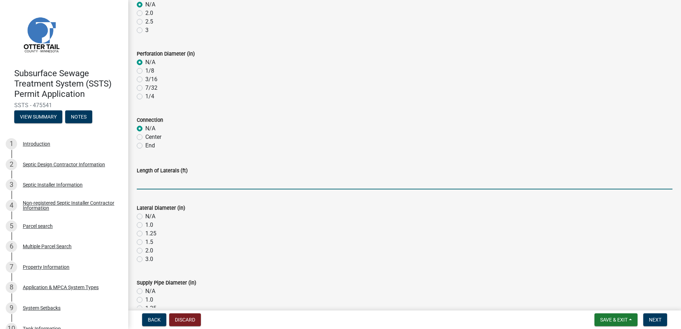
click at [155, 187] on input "Length of Laterals (ft)" at bounding box center [405, 182] width 536 height 15
type input "NA"
click at [145, 215] on label "N/A" at bounding box center [150, 216] width 10 height 9
click at [145, 215] on input "N/A" at bounding box center [147, 214] width 5 height 5
radio input "true"
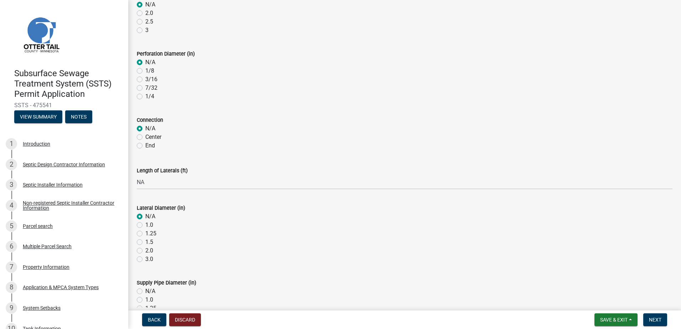
scroll to position [214, 0]
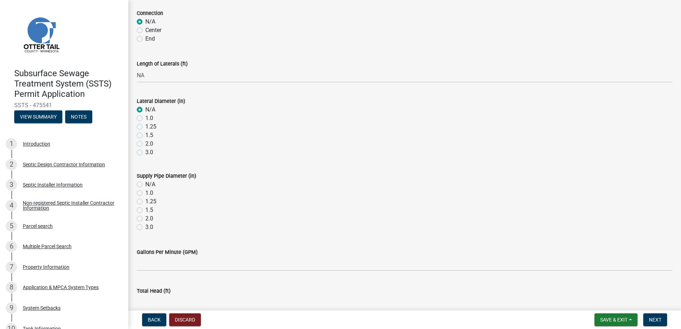
click at [145, 184] on label "N/A" at bounding box center [150, 184] width 10 height 9
click at [145, 184] on input "N/A" at bounding box center [147, 182] width 5 height 5
radio input "true"
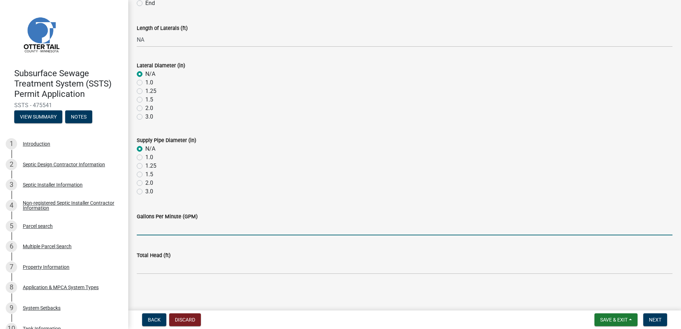
drag, startPoint x: 143, startPoint y: 228, endPoint x: 146, endPoint y: 233, distance: 5.3
click at [143, 228] on input "Gallons Per Minute (GPM)" at bounding box center [405, 228] width 536 height 15
type input "NA"
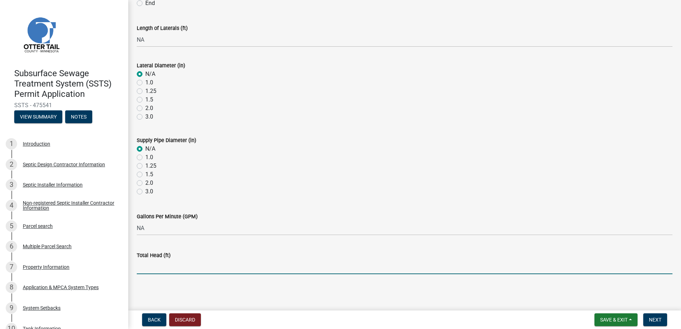
click at [141, 267] on input "Total Head (ft)" at bounding box center [405, 267] width 536 height 15
type input "NA"
click at [650, 319] on span "Next" at bounding box center [655, 320] width 12 height 6
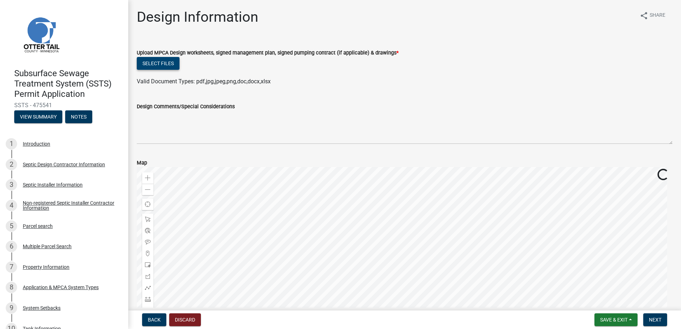
click at [149, 63] on button "Select files" at bounding box center [158, 63] width 43 height 13
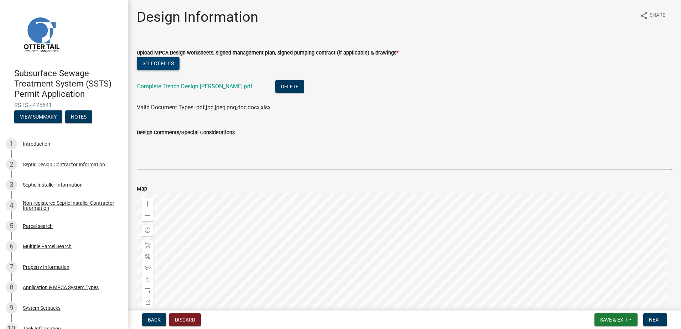
scroll to position [98, 0]
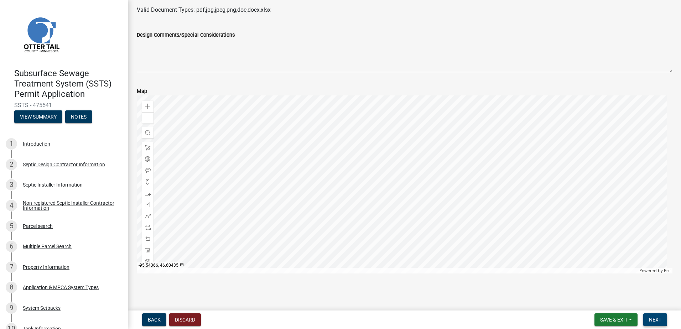
click at [653, 321] on span "Next" at bounding box center [655, 320] width 12 height 6
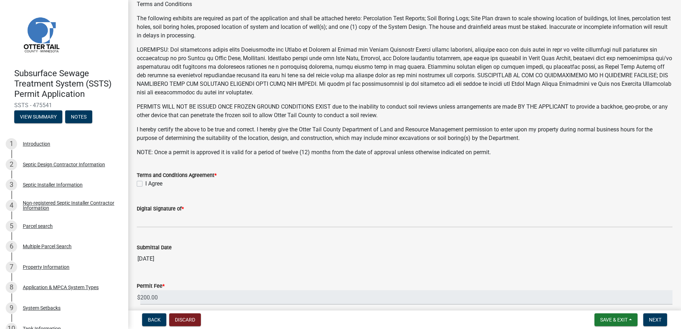
scroll to position [107, 0]
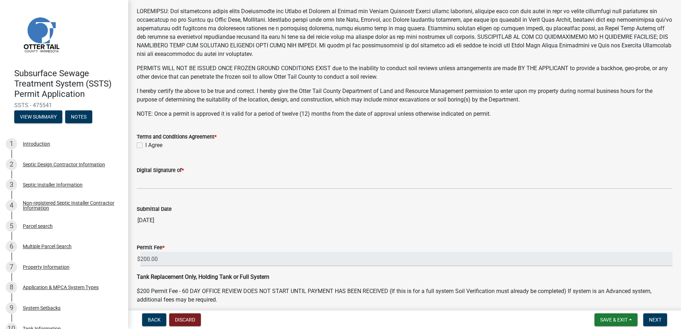
click at [145, 144] on label "I Agree" at bounding box center [153, 145] width 17 height 9
click at [145, 144] on input "I Agree" at bounding box center [147, 143] width 5 height 5
checkbox input "true"
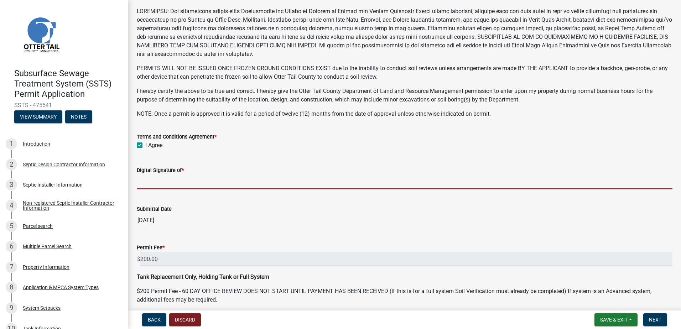
click at [163, 179] on input "Digital Signature of *" at bounding box center [405, 182] width 536 height 15
type input "[PERSON_NAME]"
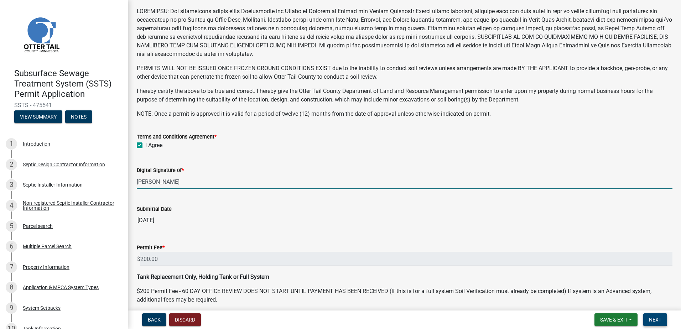
click at [651, 316] on button "Next" at bounding box center [656, 320] width 24 height 13
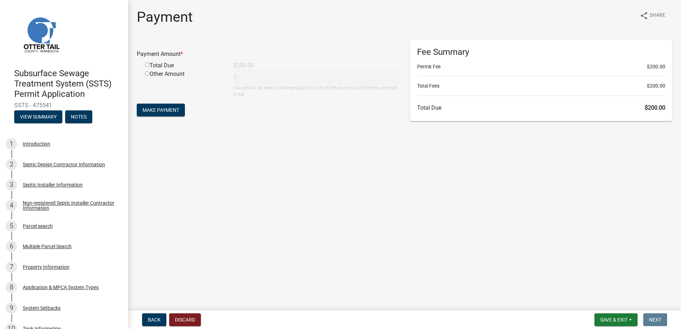
click at [148, 66] on input "radio" at bounding box center [147, 65] width 5 height 5
radio input "true"
type input "200"
click at [151, 106] on button "Make Payment" at bounding box center [161, 110] width 48 height 13
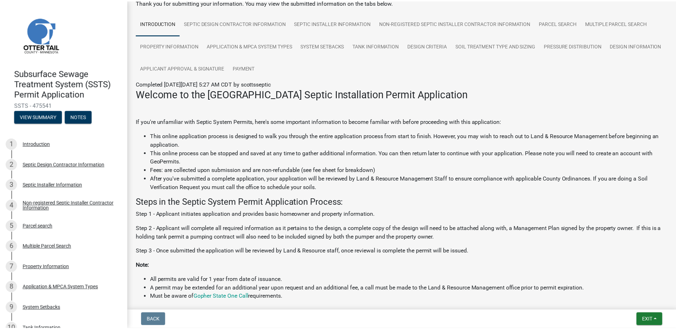
scroll to position [107, 0]
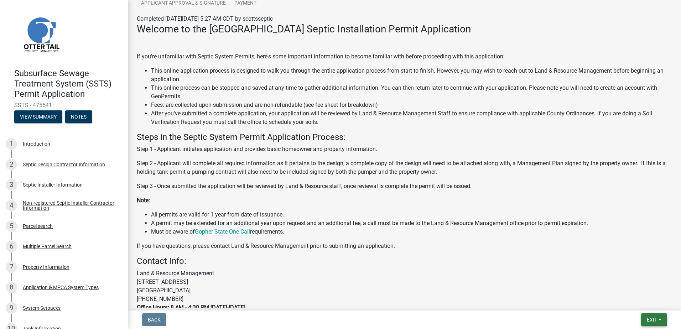
click at [662, 320] on button "Exit" at bounding box center [654, 320] width 26 height 13
click at [631, 304] on button "Save & Exit" at bounding box center [638, 301] width 57 height 17
